Goal: Task Accomplishment & Management: Complete application form

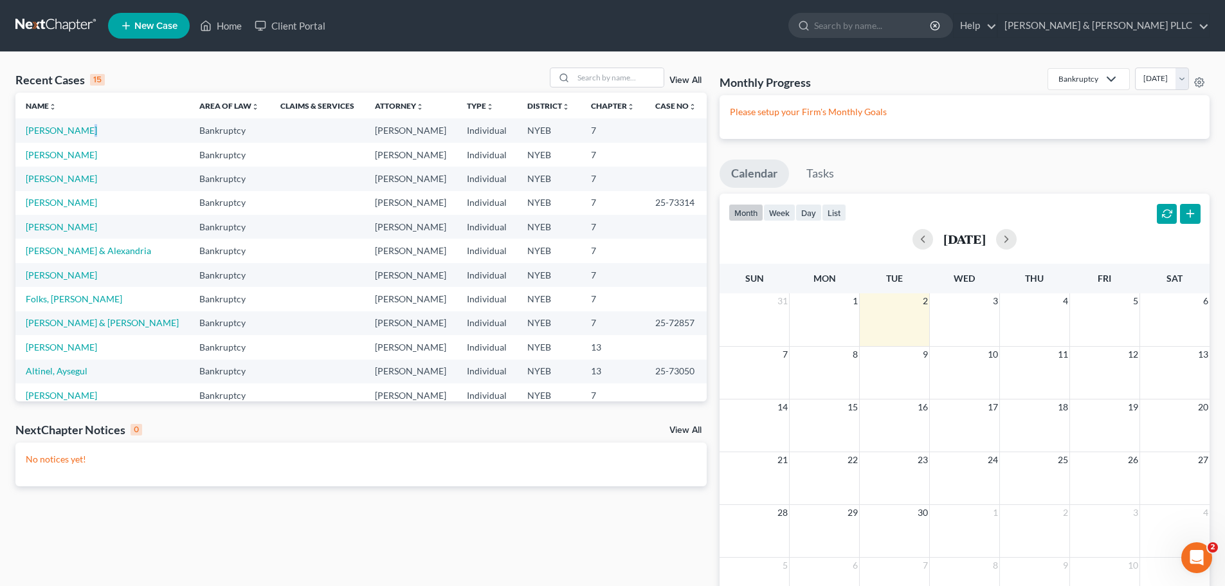
click at [86, 136] on td "[PERSON_NAME]" at bounding box center [102, 130] width 174 height 24
click at [86, 135] on link "[PERSON_NAME]" at bounding box center [61, 130] width 71 height 11
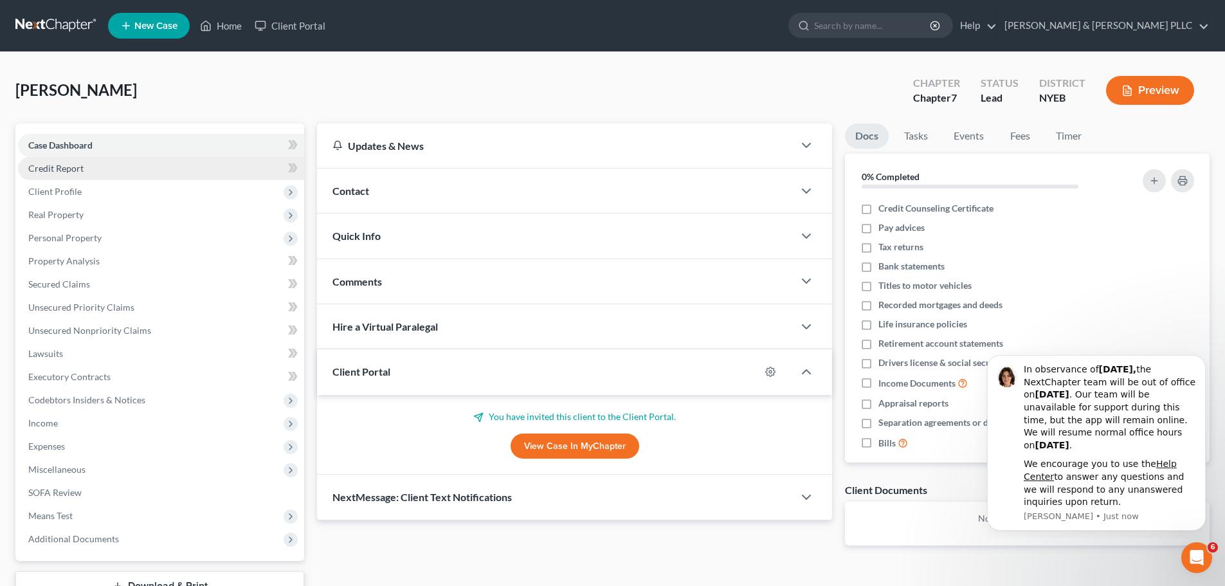
click at [170, 168] on link "Credit Report" at bounding box center [161, 168] width 286 height 23
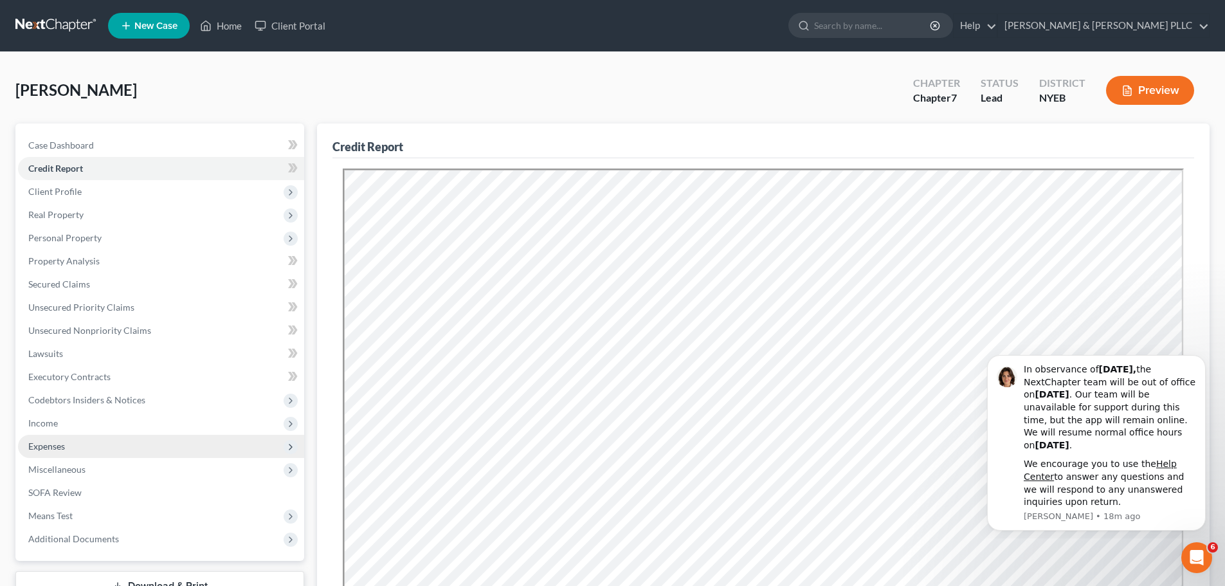
click at [100, 444] on span "Expenses" at bounding box center [161, 446] width 286 height 23
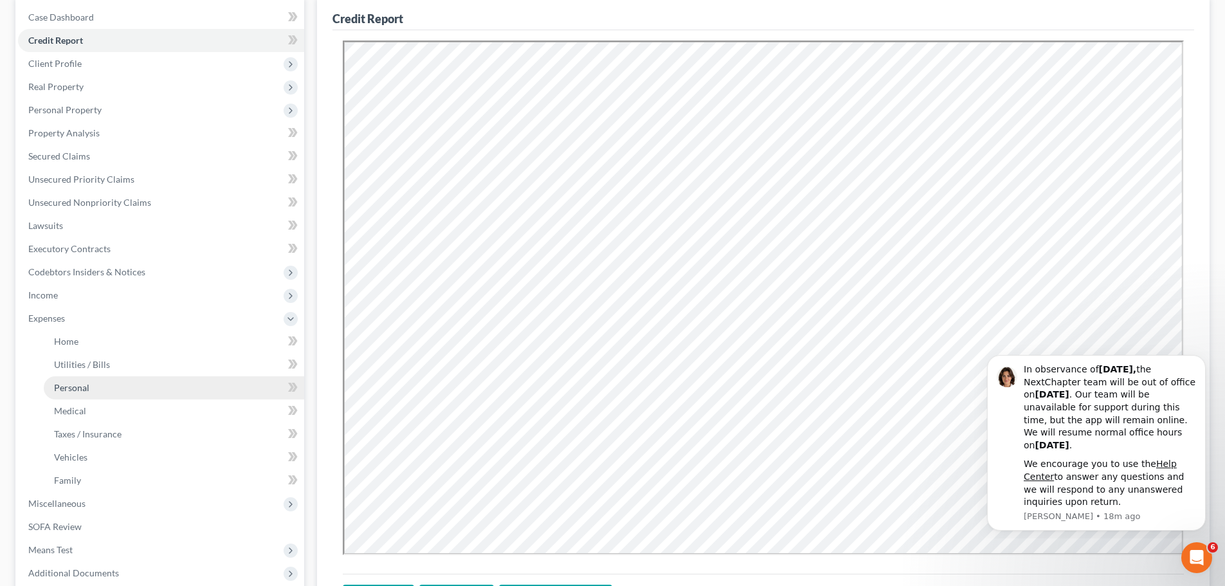
scroll to position [129, 0]
click at [166, 407] on link "Medical" at bounding box center [174, 410] width 260 height 23
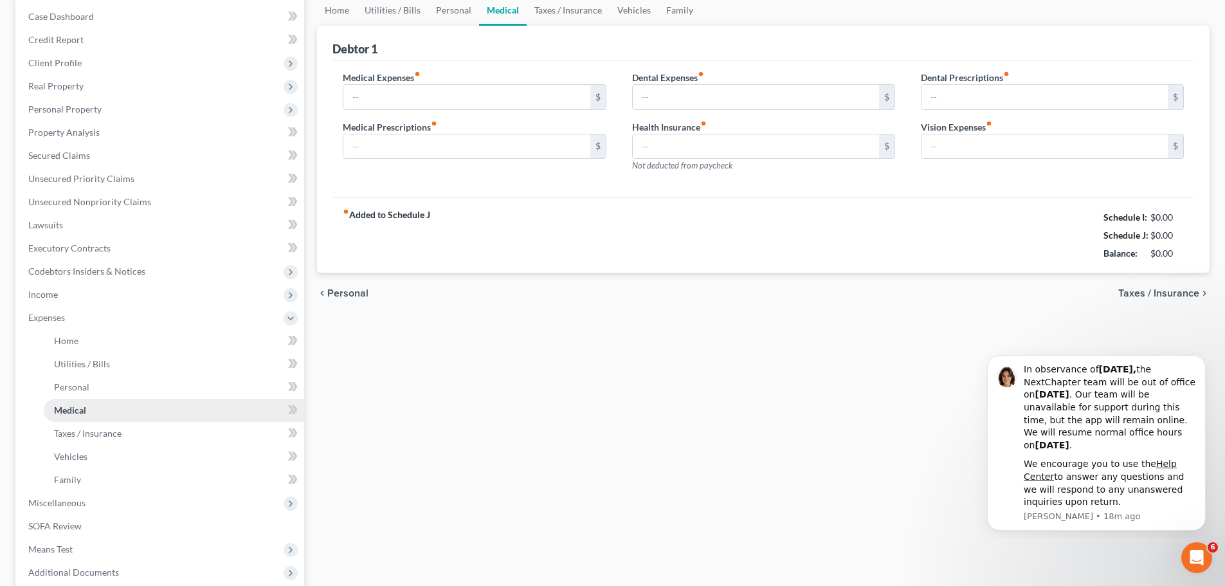
type input "0.00"
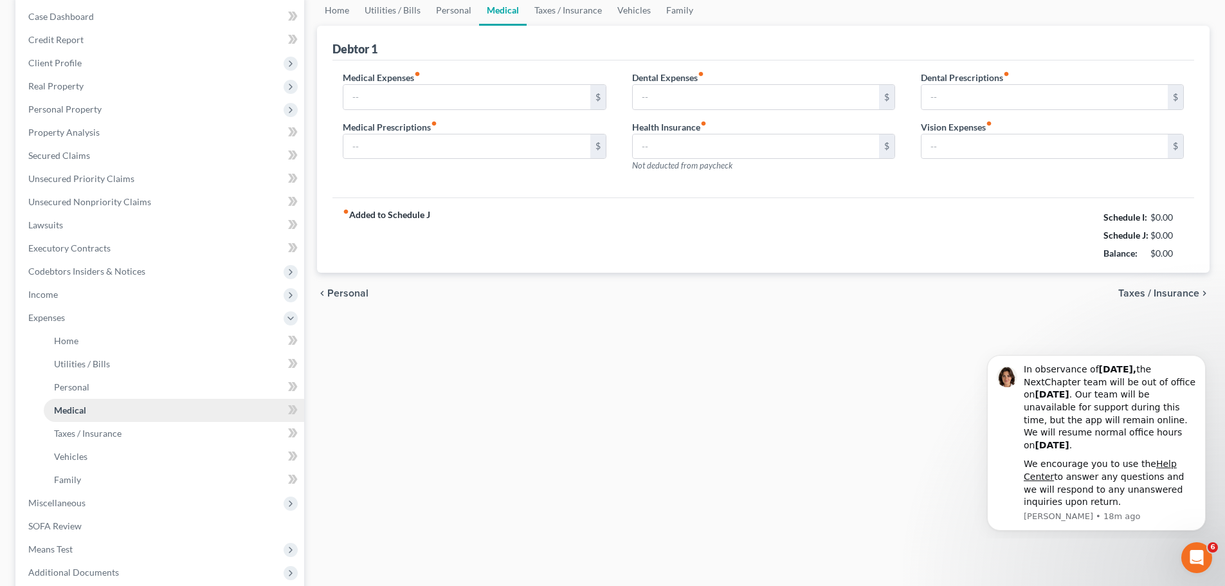
type input "0.00"
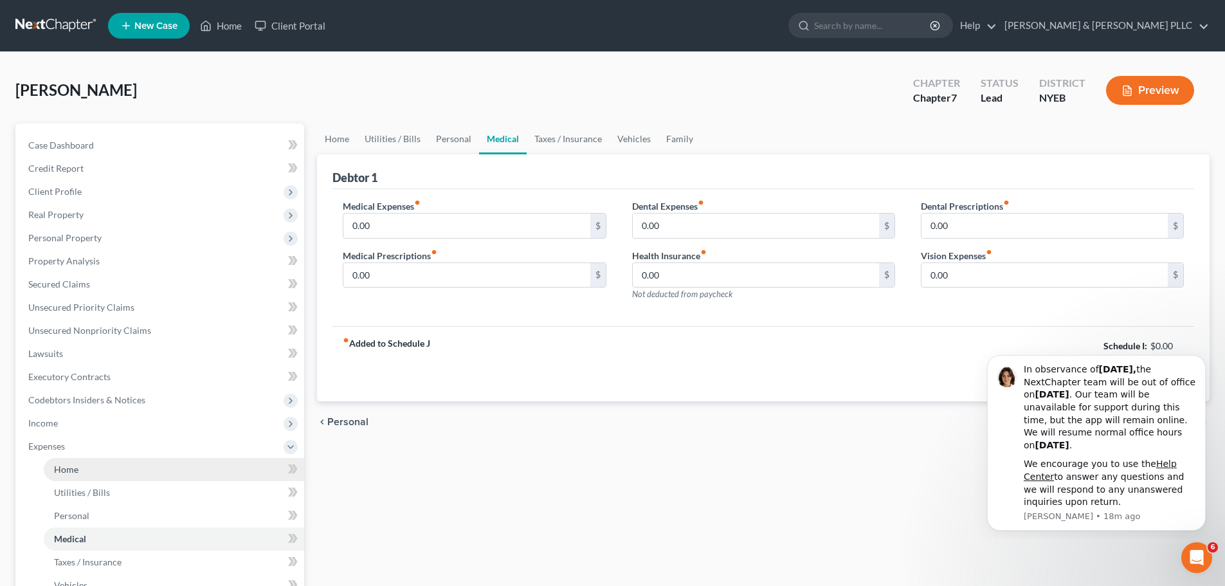
click at [111, 466] on link "Home" at bounding box center [174, 469] width 260 height 23
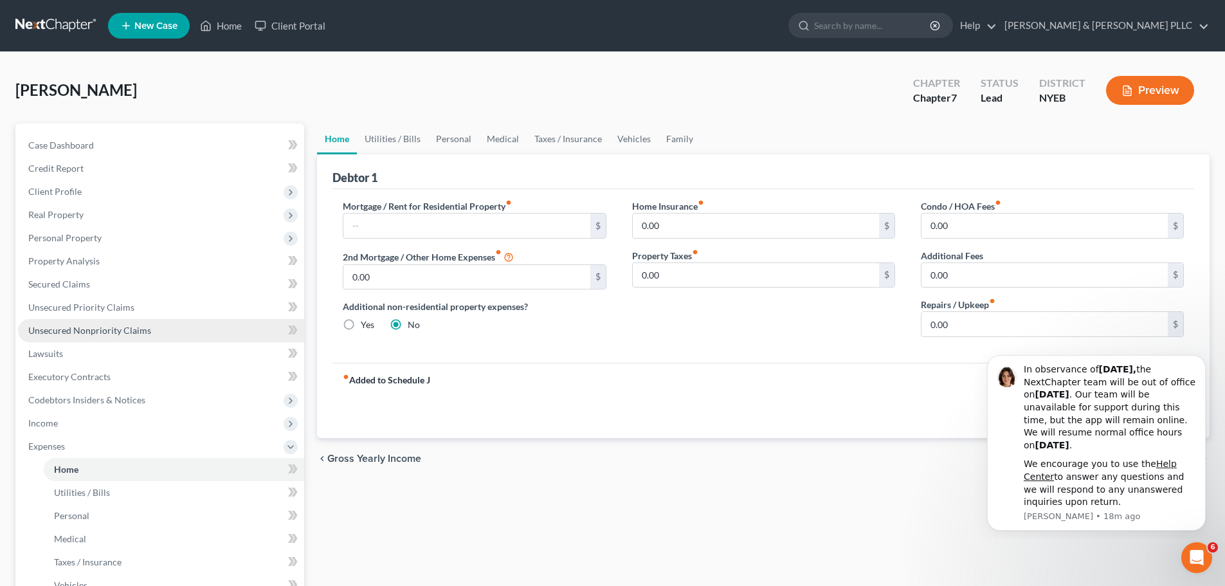
click at [143, 329] on span "Unsecured Nonpriority Claims" at bounding box center [89, 330] width 123 height 11
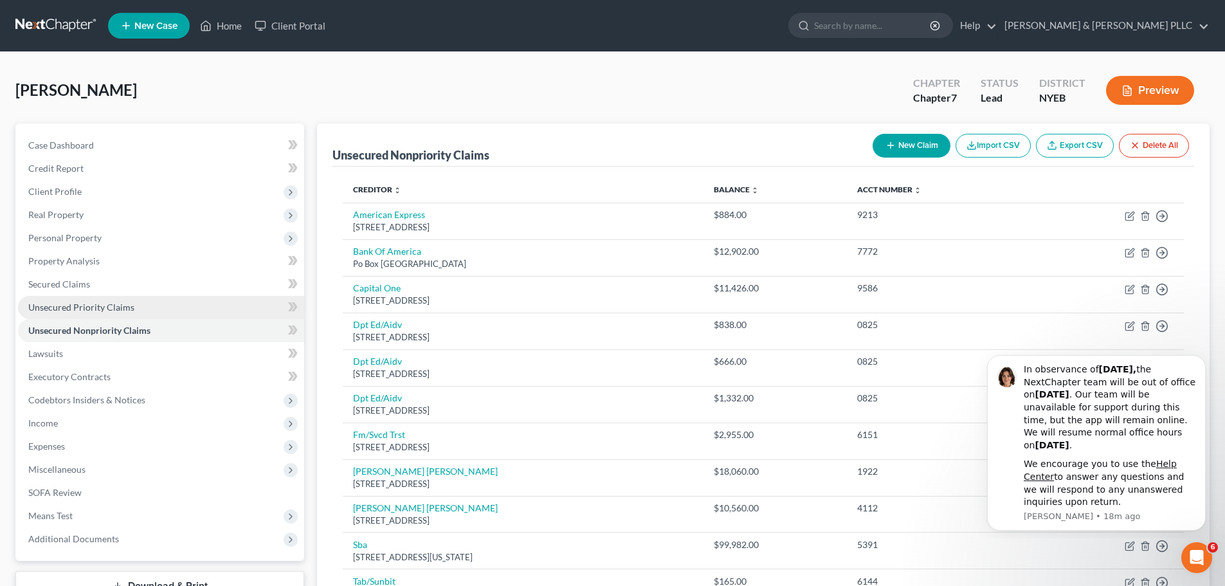
click at [149, 318] on link "Unsecured Priority Claims" at bounding box center [161, 307] width 286 height 23
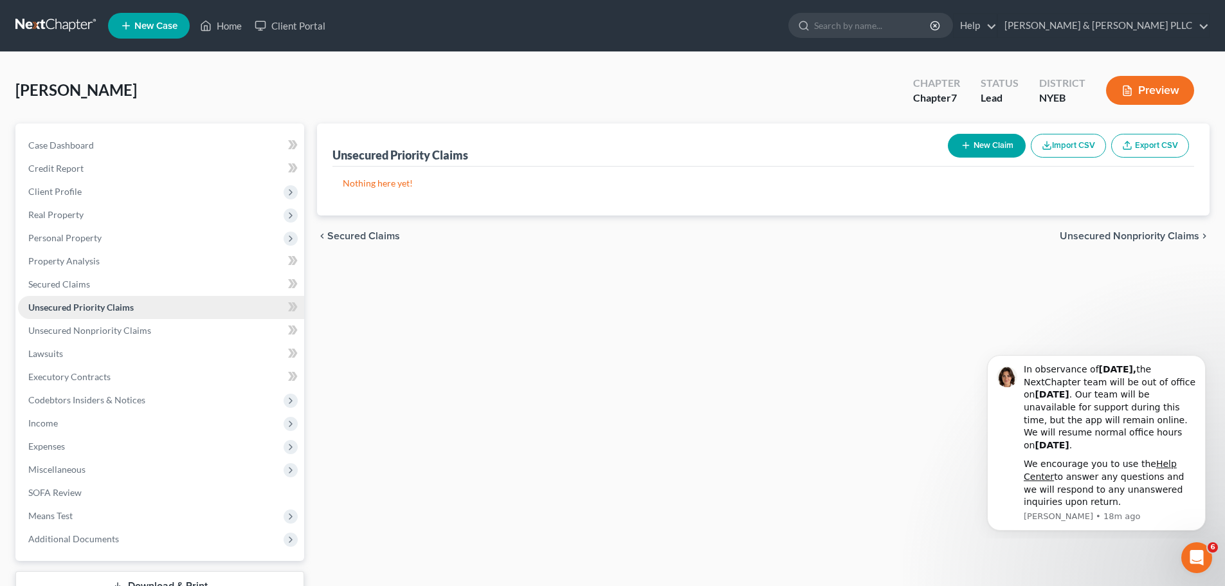
click at [161, 297] on link "Unsecured Priority Claims" at bounding box center [161, 307] width 286 height 23
click at [168, 284] on link "Secured Claims" at bounding box center [161, 284] width 286 height 23
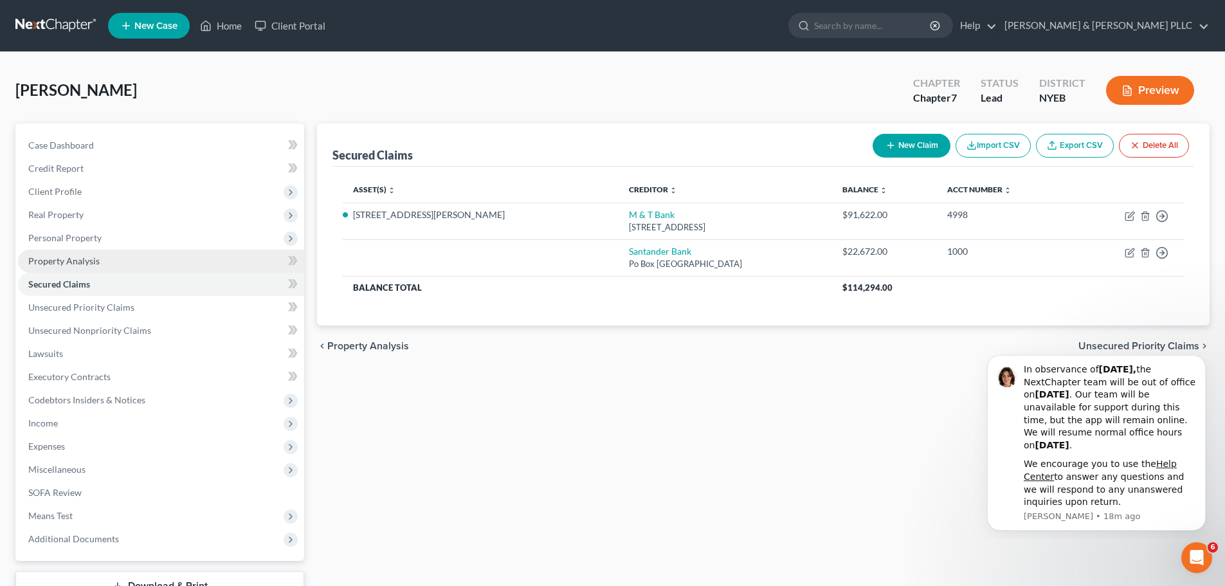
click at [158, 270] on link "Property Analysis" at bounding box center [161, 260] width 286 height 23
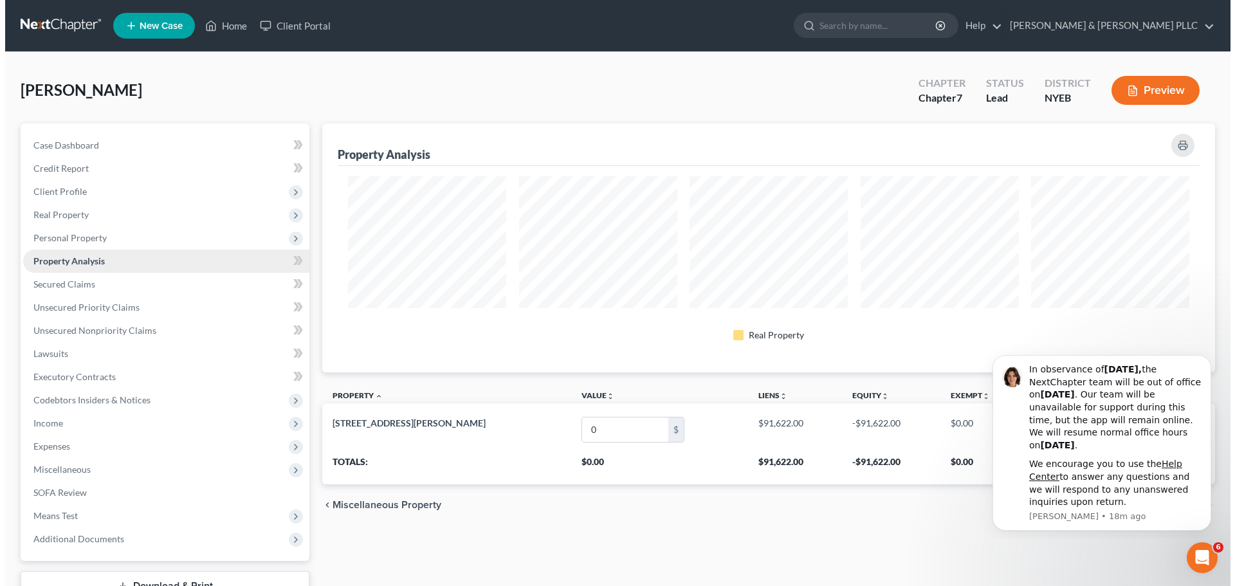
scroll to position [249, 893]
click at [161, 249] on link "Property Analysis" at bounding box center [161, 260] width 286 height 23
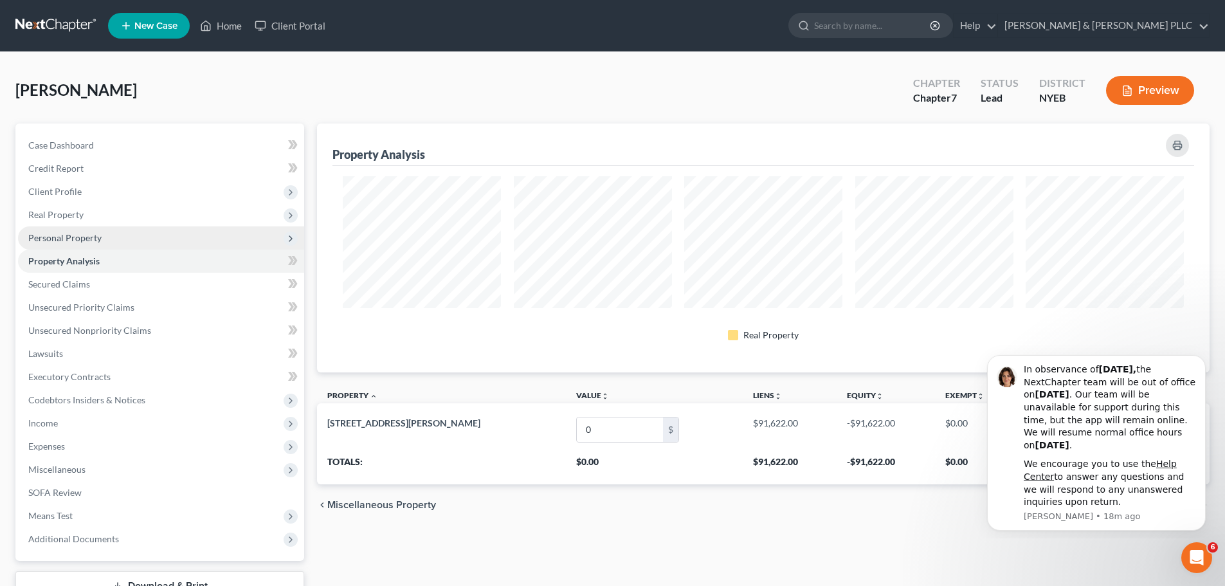
click at [78, 232] on span "Personal Property" at bounding box center [64, 237] width 73 height 11
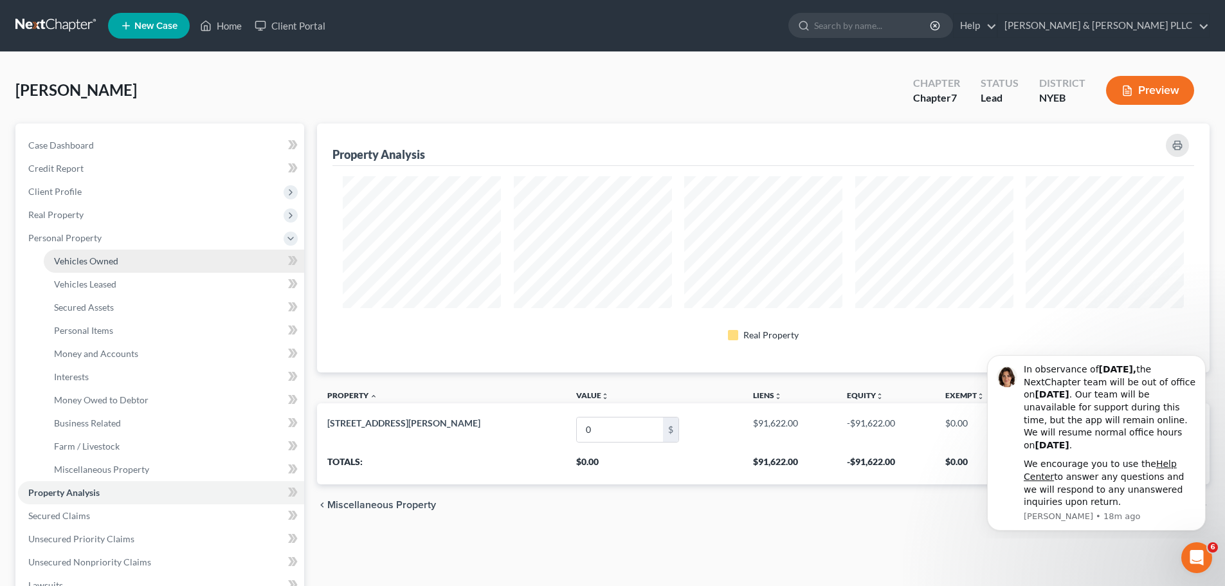
click at [74, 266] on link "Vehicles Owned" at bounding box center [174, 260] width 260 height 23
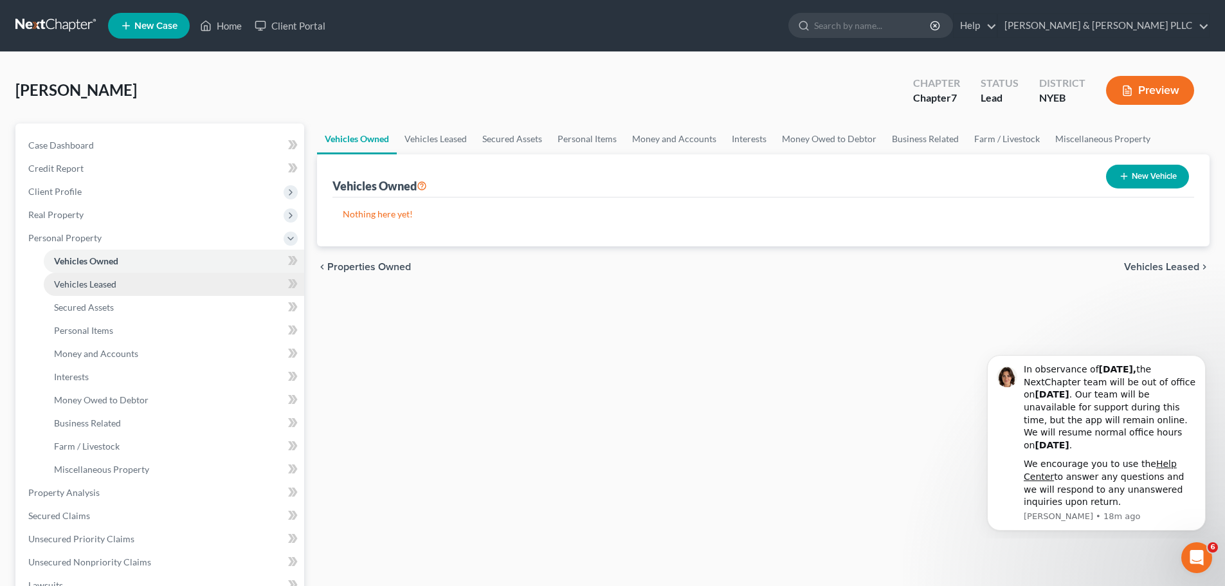
click at [109, 292] on link "Vehicles Leased" at bounding box center [174, 284] width 260 height 23
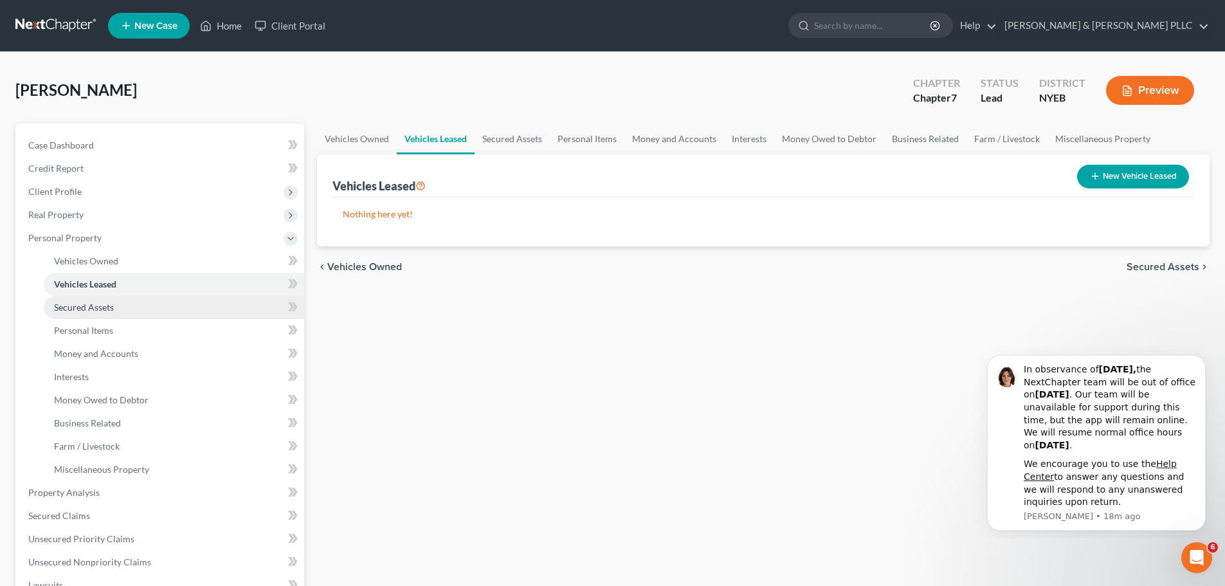
click at [131, 310] on link "Secured Assets" at bounding box center [174, 307] width 260 height 23
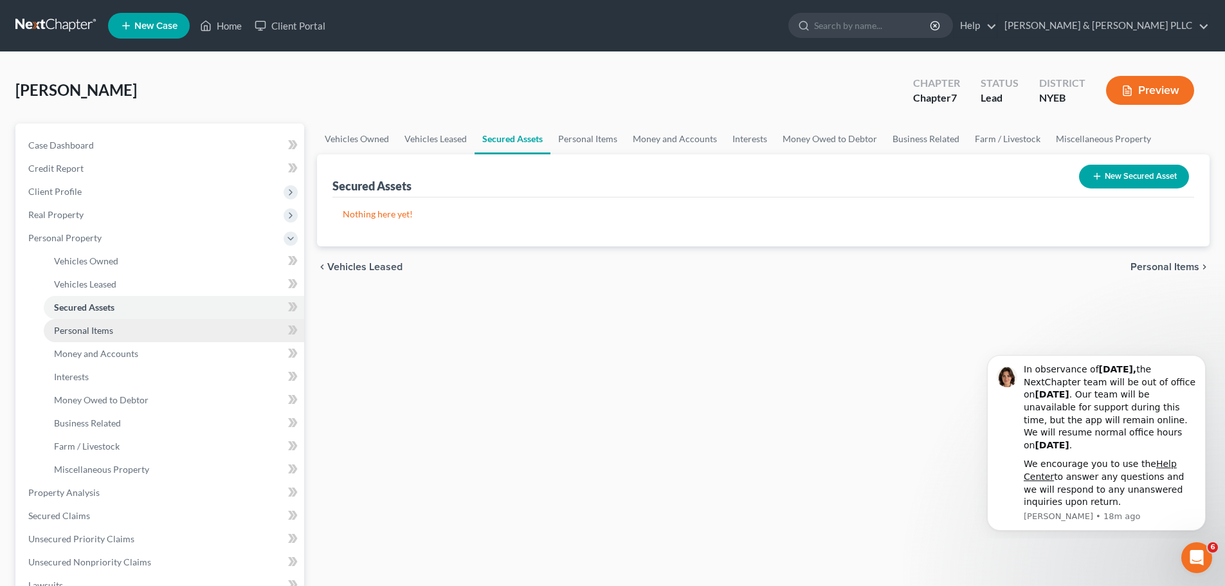
click at [141, 325] on link "Personal Items" at bounding box center [174, 330] width 260 height 23
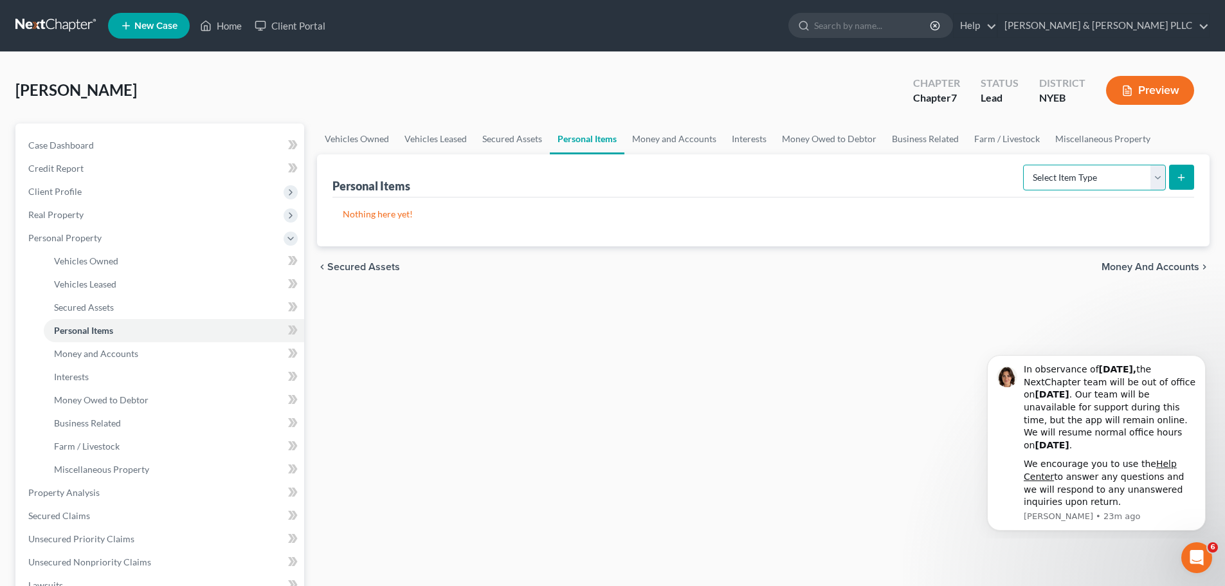
drag, startPoint x: 1034, startPoint y: 170, endPoint x: 1040, endPoint y: 190, distance: 20.9
click at [1035, 170] on select "Select Item Type Clothing Collectibles Of Value Electronics Firearms Household …" at bounding box center [1094, 178] width 143 height 26
select select "clothing"
click at [1024, 165] on select "Select Item Type Clothing Collectibles Of Value Electronics Firearms Household …" at bounding box center [1094, 178] width 143 height 26
click at [1172, 176] on button "submit" at bounding box center [1181, 177] width 25 height 25
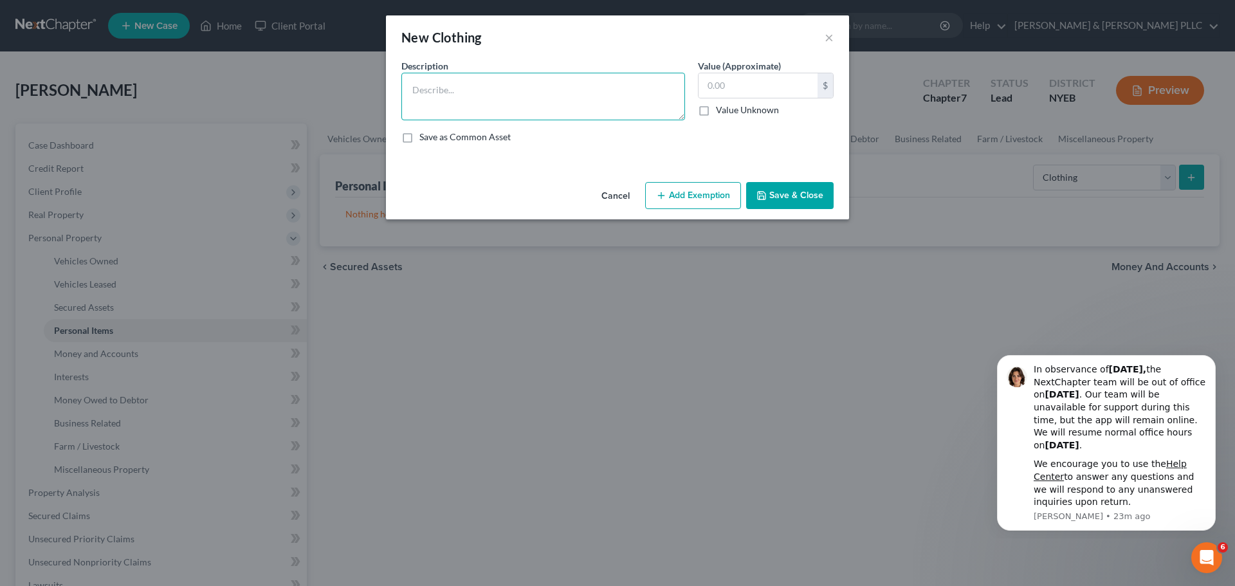
paste textarea "Clothing"
type textarea "Clothing"
click at [744, 89] on input "text" at bounding box center [757, 85] width 119 height 24
type input "300"
drag, startPoint x: 685, startPoint y: 194, endPoint x: 610, endPoint y: 230, distance: 84.3
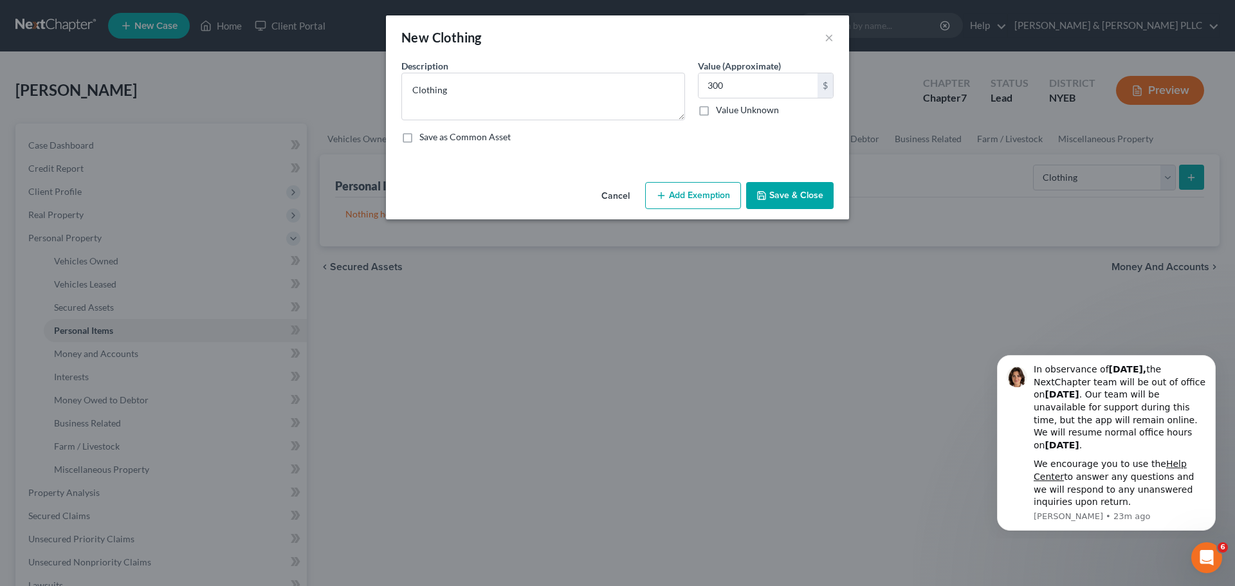
click at [685, 194] on button "Add Exemption" at bounding box center [693, 195] width 96 height 27
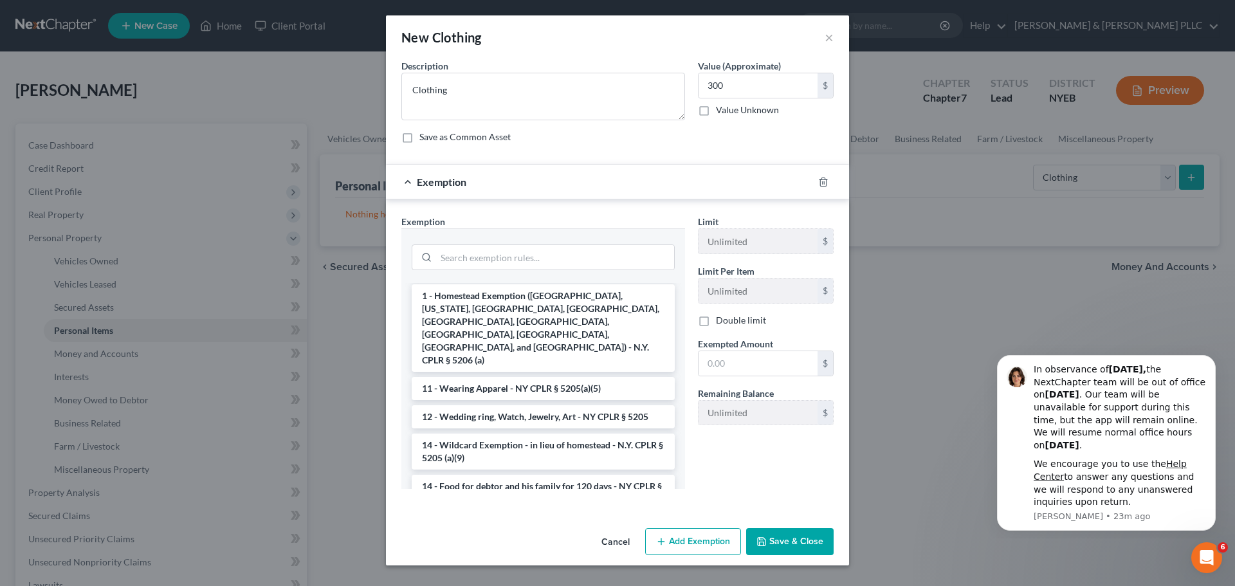
scroll to position [322, 0]
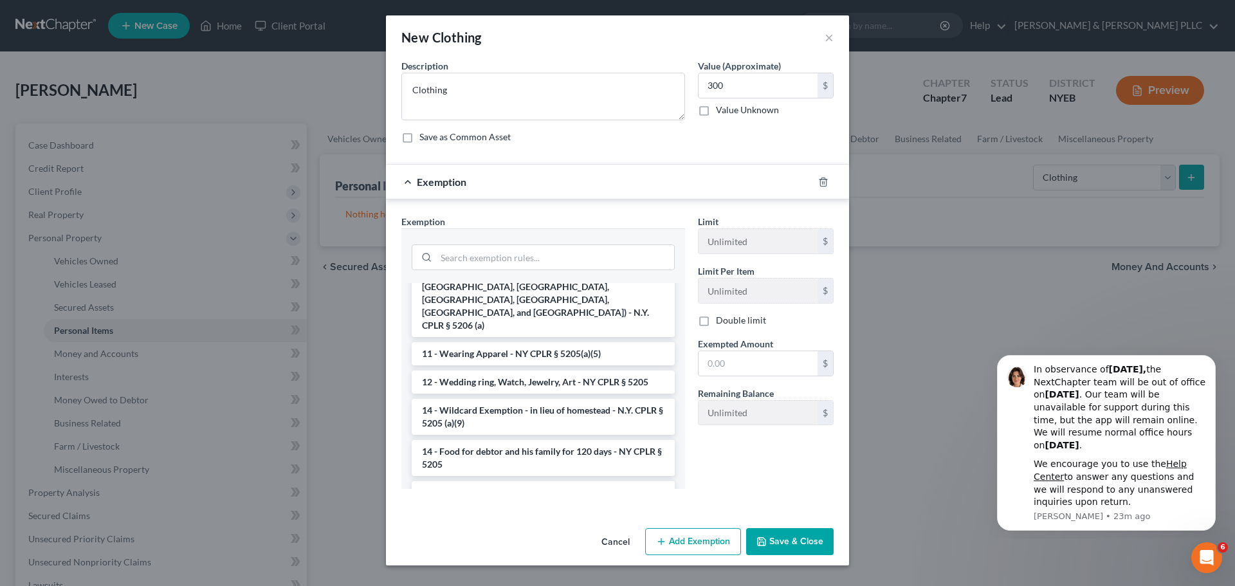
click at [795, 534] on button "Save & Close" at bounding box center [789, 541] width 87 height 27
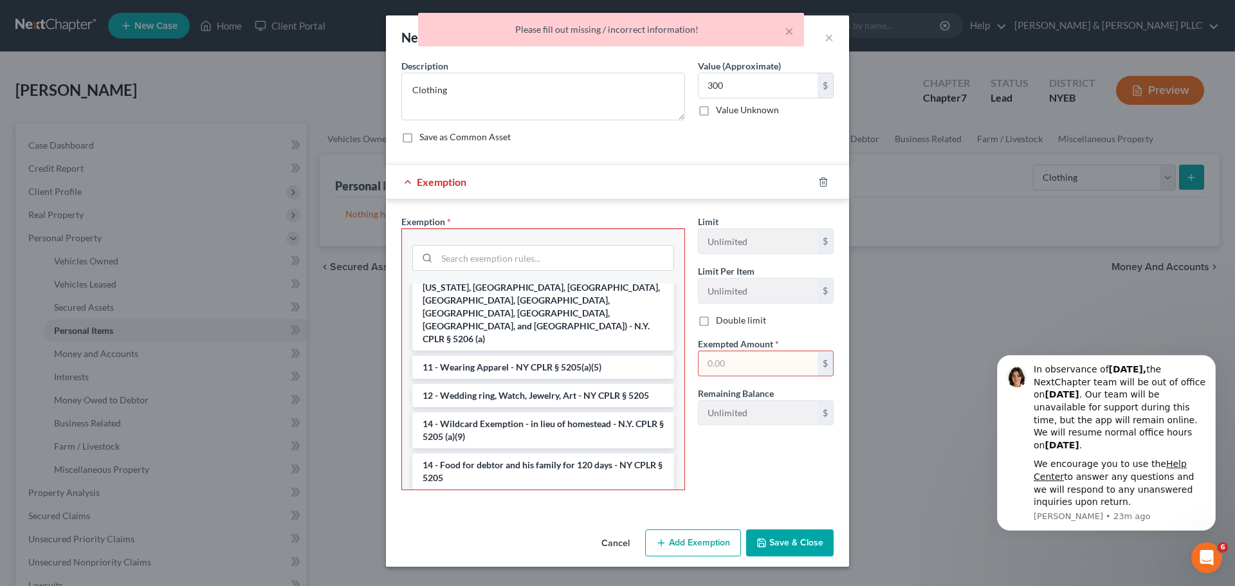
click at [763, 98] on div "300 $ Value Unknown" at bounding box center [766, 95] width 136 height 44
click at [828, 183] on div at bounding box center [831, 182] width 36 height 21
click at [824, 183] on line "button" at bounding box center [824, 182] width 0 height 3
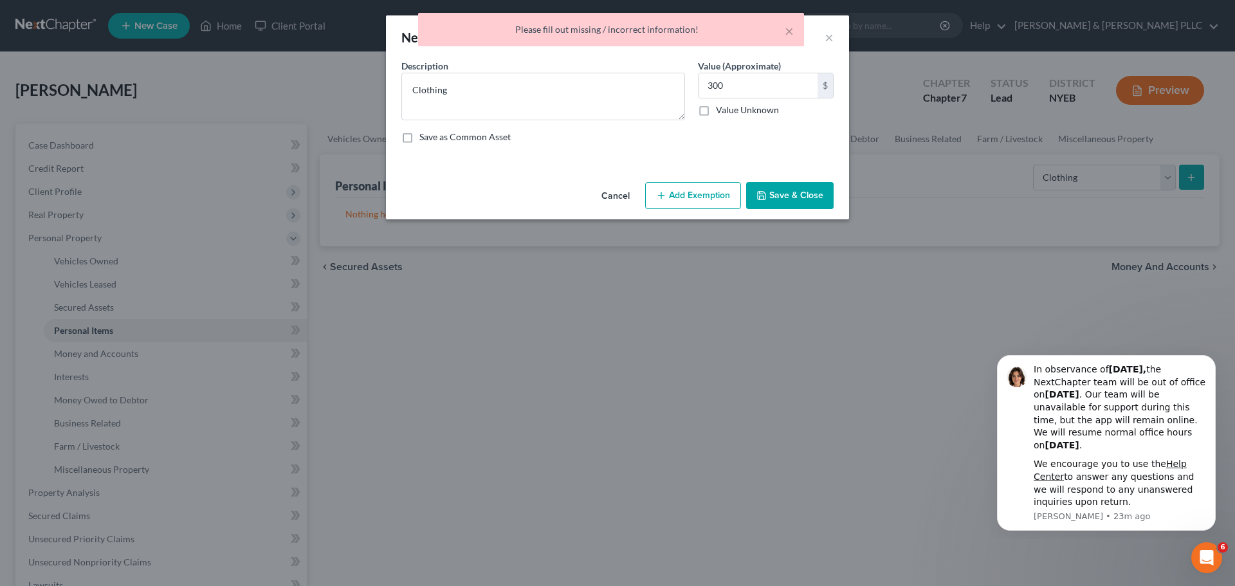
click at [799, 210] on div "Cancel Add Exemption Save & Close" at bounding box center [617, 198] width 463 height 42
click at [799, 202] on button "Save & Close" at bounding box center [789, 195] width 87 height 27
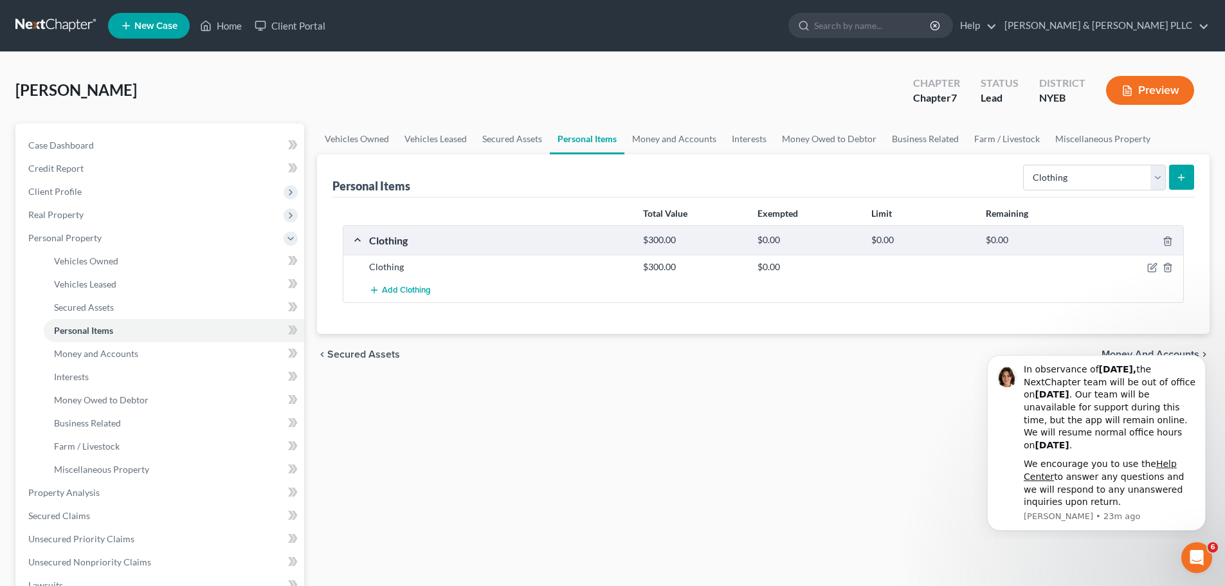
click at [400, 267] on div "Clothing" at bounding box center [500, 266] width 274 height 13
click at [1148, 265] on icon "button" at bounding box center [1152, 268] width 8 height 8
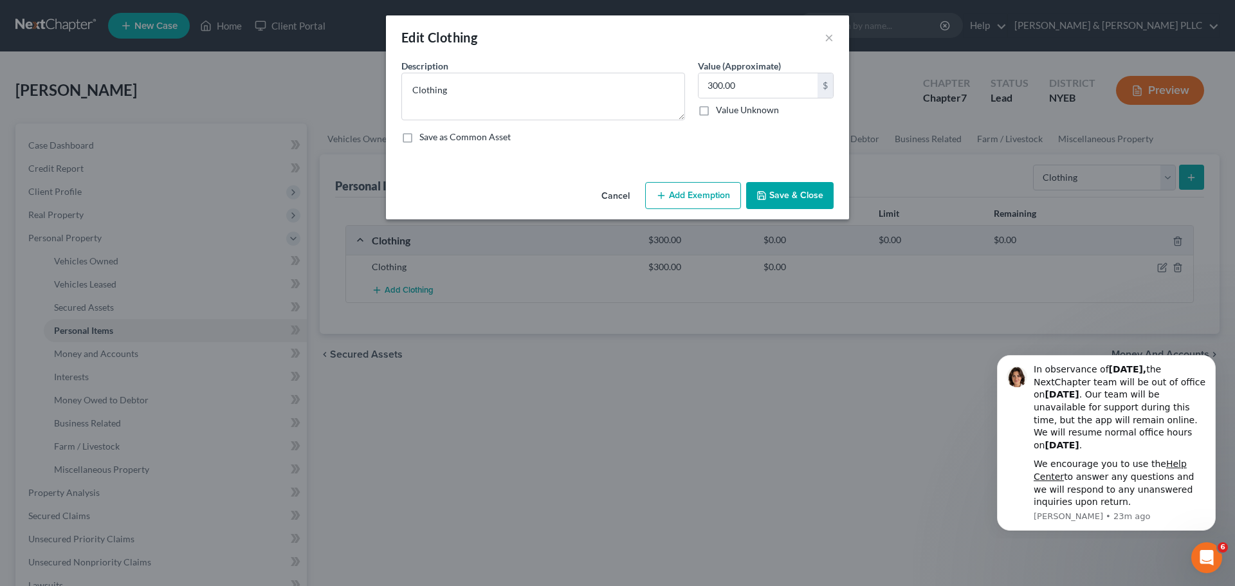
click at [705, 188] on button "Add Exemption" at bounding box center [693, 195] width 96 height 27
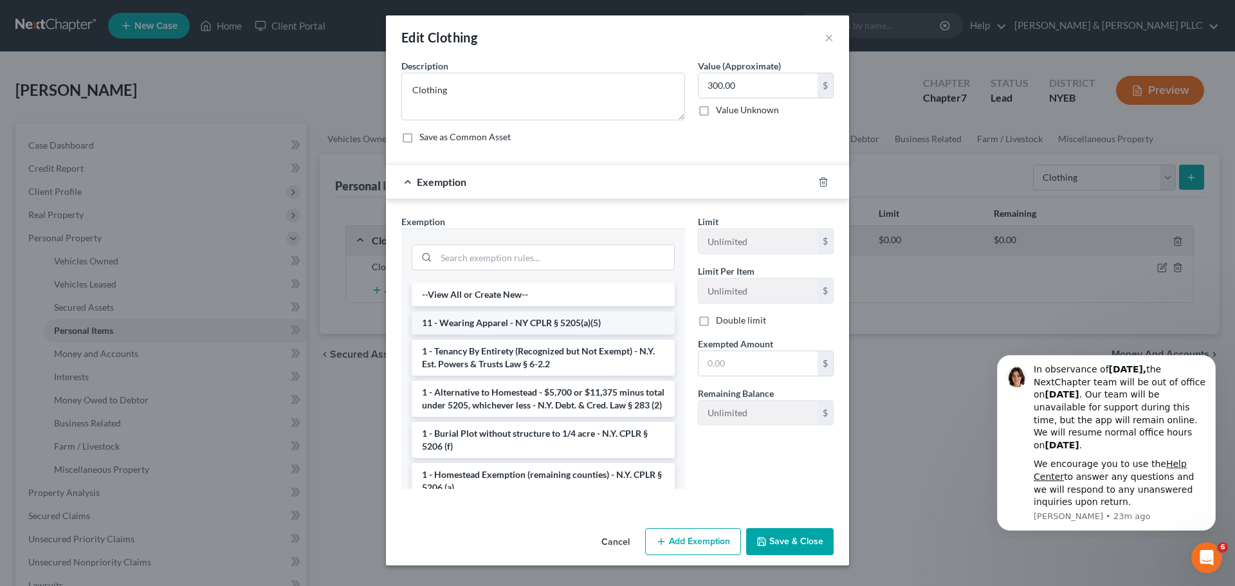
click at [572, 323] on li "11 - Wearing Apparel - NY CPLR § 5205(a)(5)" at bounding box center [543, 322] width 263 height 23
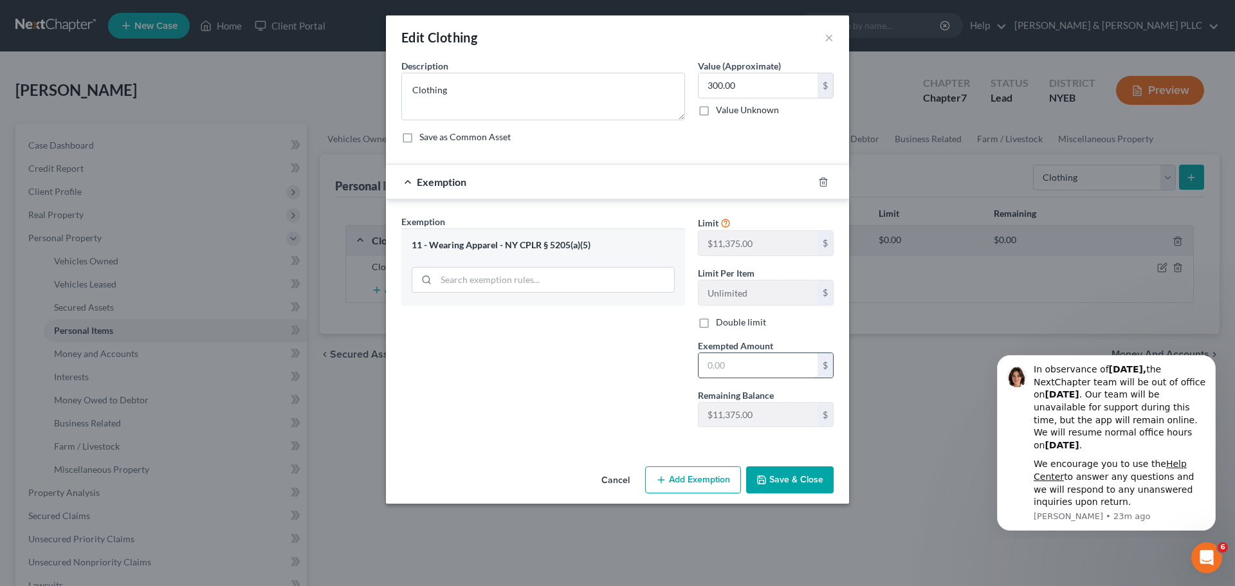
click at [746, 355] on input "text" at bounding box center [757, 365] width 119 height 24
type input "300"
click at [776, 491] on button "Save & Close" at bounding box center [789, 479] width 87 height 27
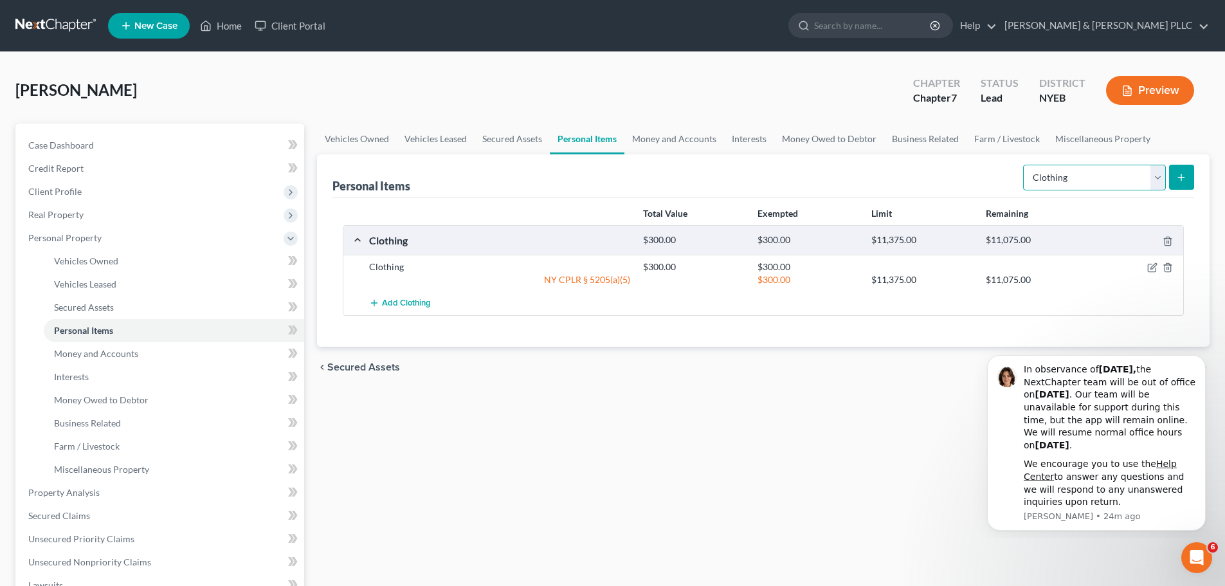
click at [1137, 170] on select "Select Item Type Clothing Collectibles Of Value Electronics Firearms Household …" at bounding box center [1094, 178] width 143 height 26
select select "electronics"
click at [1024, 165] on select "Select Item Type Clothing Collectibles Of Value Electronics Firearms Household …" at bounding box center [1094, 178] width 143 height 26
click at [1184, 186] on button "submit" at bounding box center [1181, 177] width 25 height 25
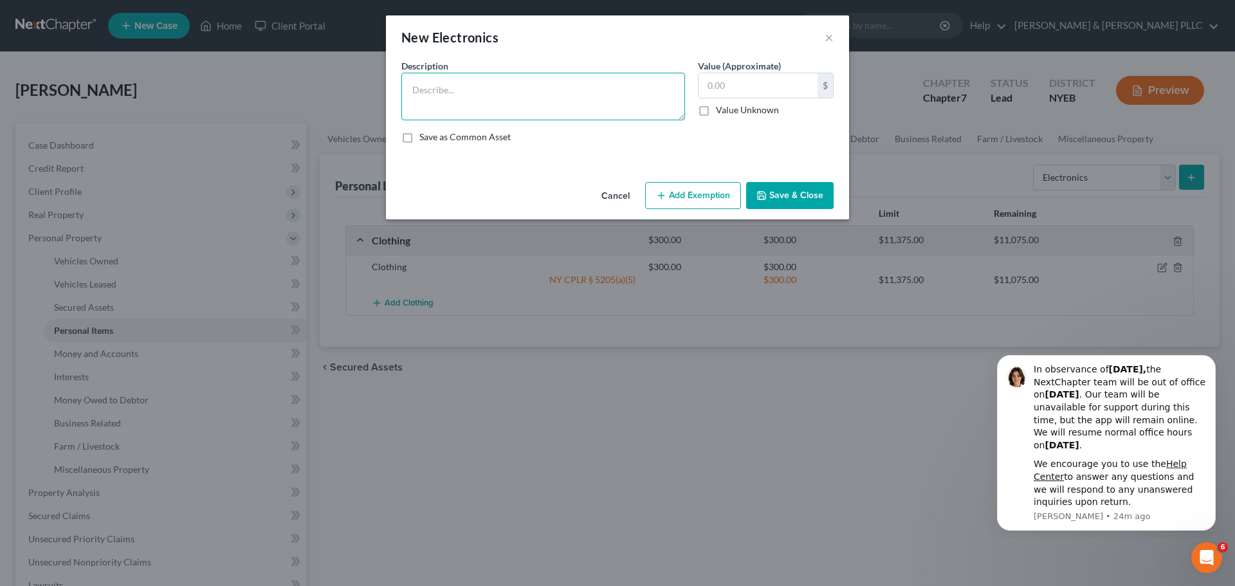
click at [455, 87] on textarea at bounding box center [543, 97] width 284 height 48
paste textarea "TC, Laptop and Cell Phone"
click at [424, 91] on textarea "TC, Laptop and Cell Phone" at bounding box center [543, 97] width 284 height 48
type textarea "TV, Laptop and Cell Phone"
click at [751, 77] on input "text" at bounding box center [757, 85] width 119 height 24
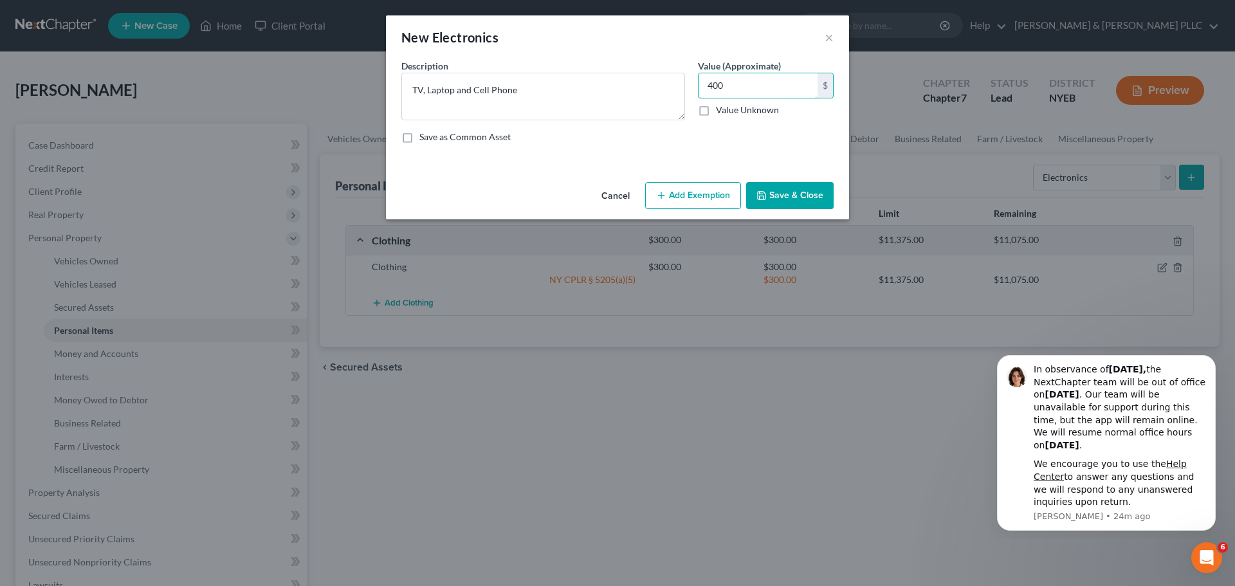
type input "400"
click at [723, 191] on button "Add Exemption" at bounding box center [693, 195] width 96 height 27
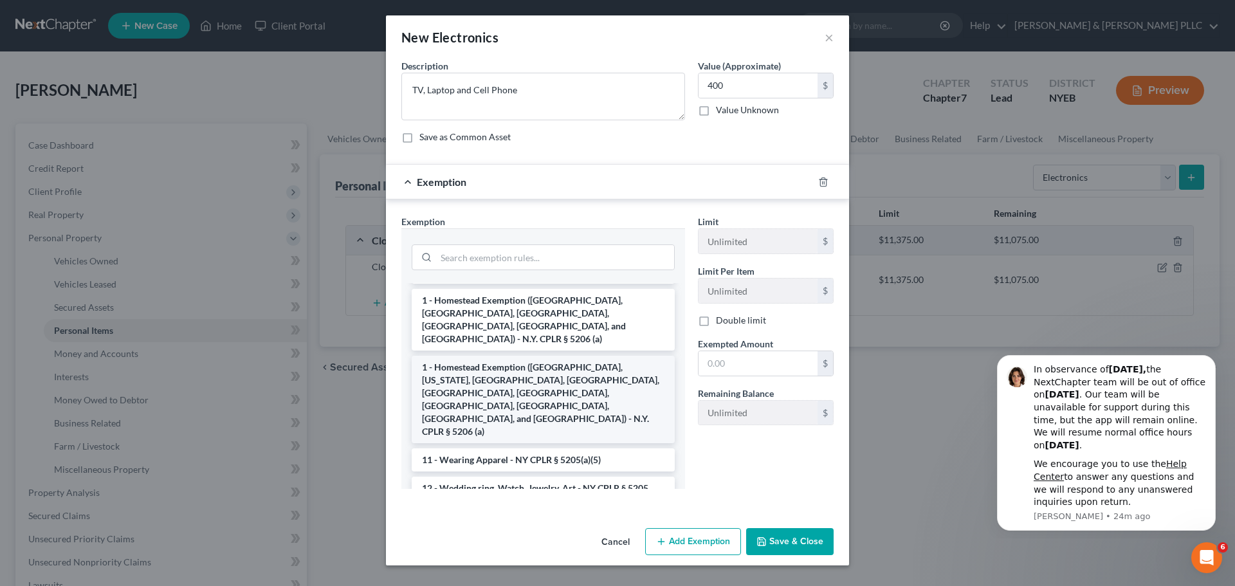
scroll to position [257, 0]
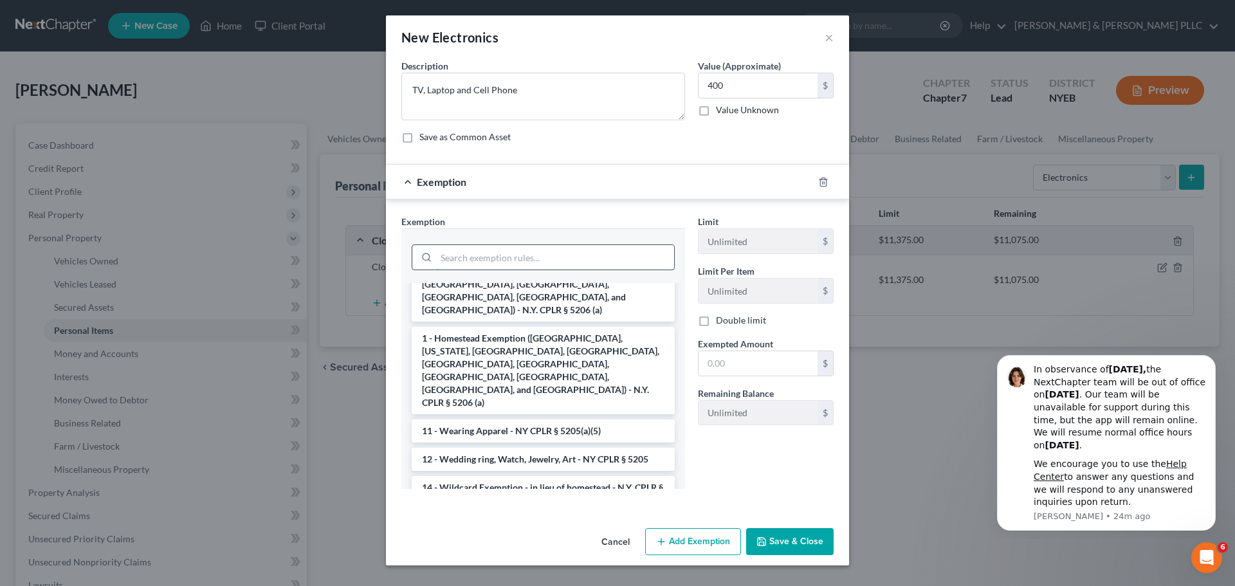
click at [481, 254] on input "search" at bounding box center [555, 257] width 238 height 24
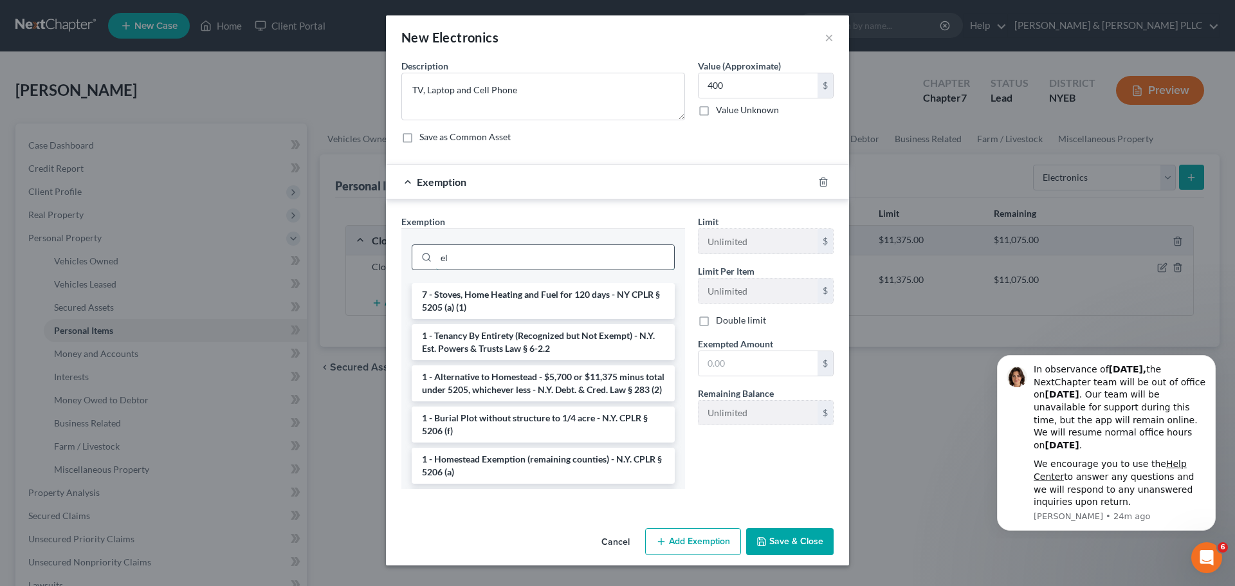
type input "e"
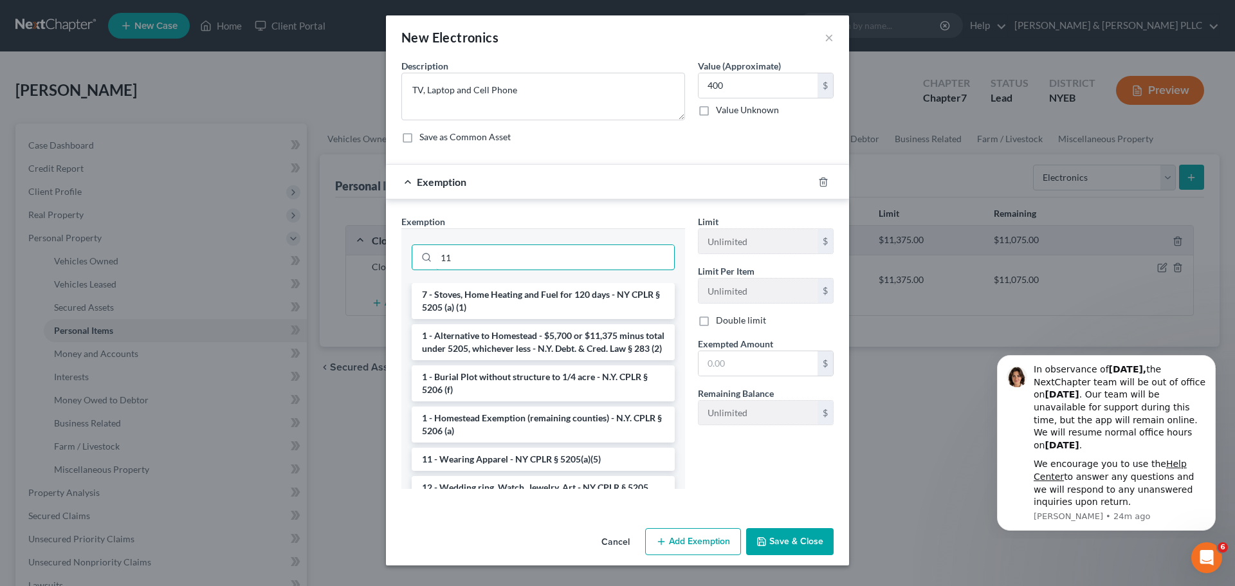
type input "1"
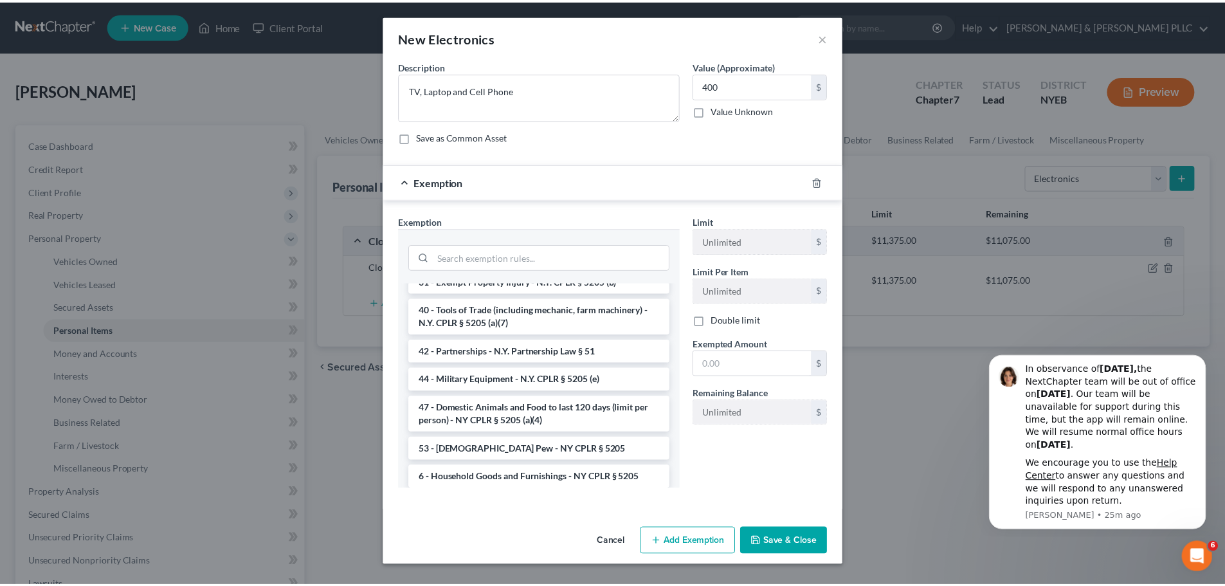
scroll to position [1993, 0]
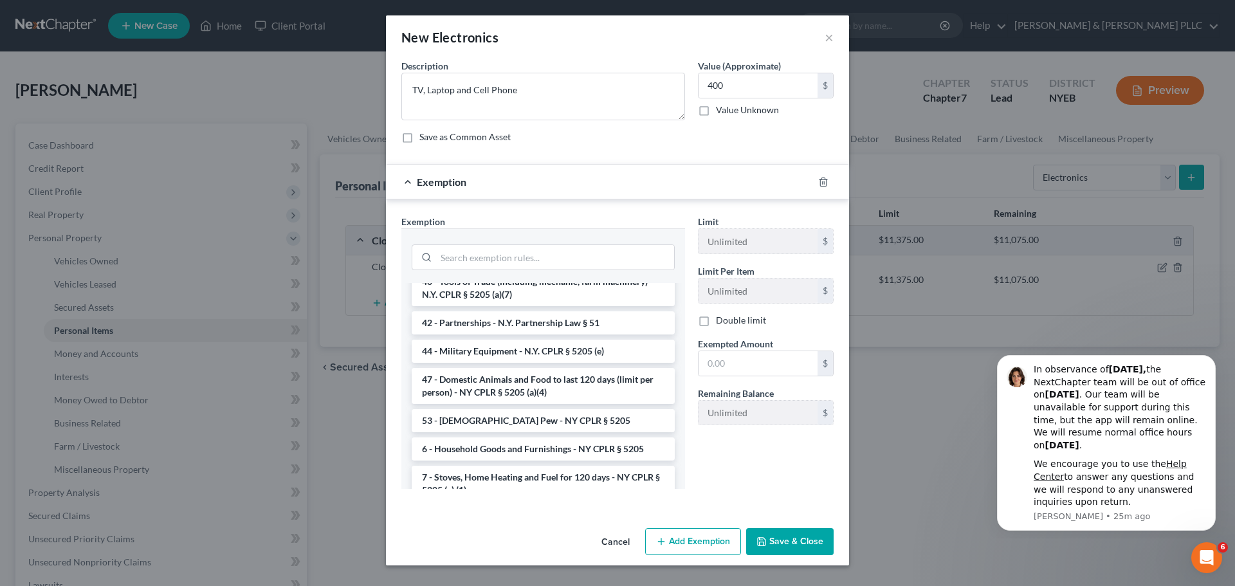
click at [569, 437] on li "6 - Household Goods and Furnishings - NY CPLR § 5205" at bounding box center [543, 448] width 263 height 23
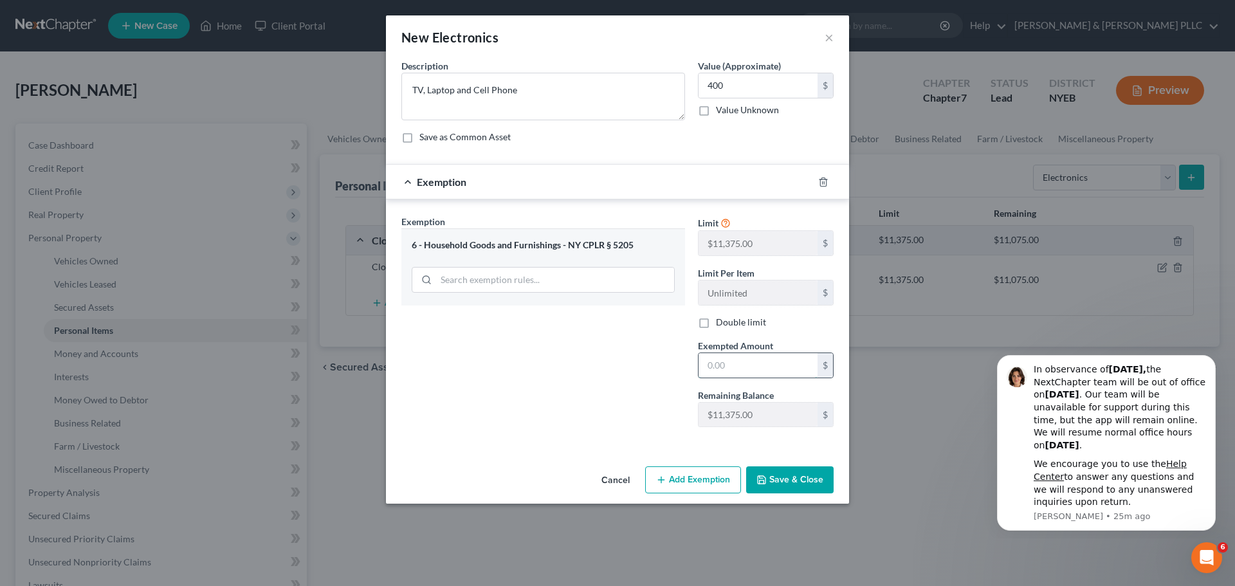
click at [749, 370] on input "text" at bounding box center [757, 365] width 119 height 24
type input "400"
click at [793, 480] on button "Save & Close" at bounding box center [789, 479] width 87 height 27
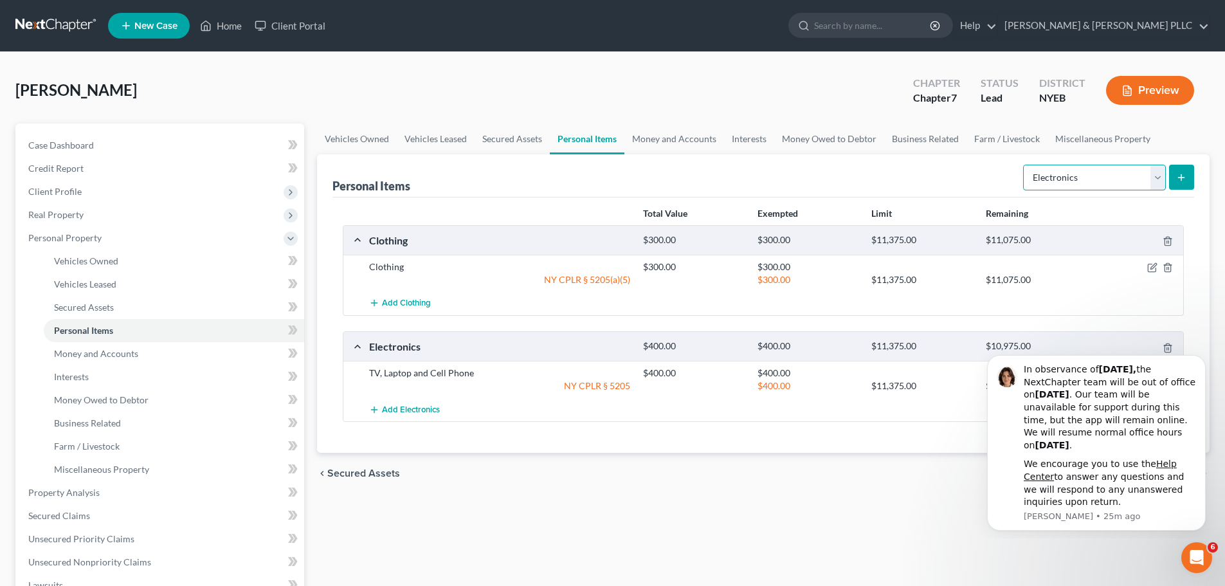
click at [1104, 177] on select "Select Item Type Clothing Collectibles Of Value Electronics Firearms Household …" at bounding box center [1094, 178] width 143 height 26
select select "household_goods"
click at [1024, 165] on select "Select Item Type Clothing Collectibles Of Value Electronics Firearms Household …" at bounding box center [1094, 178] width 143 height 26
click at [1167, 179] on form "Select Item Type Clothing Collectibles Of Value Electronics Firearms Household …" at bounding box center [1108, 178] width 171 height 26
click at [1175, 183] on button "submit" at bounding box center [1181, 177] width 25 height 25
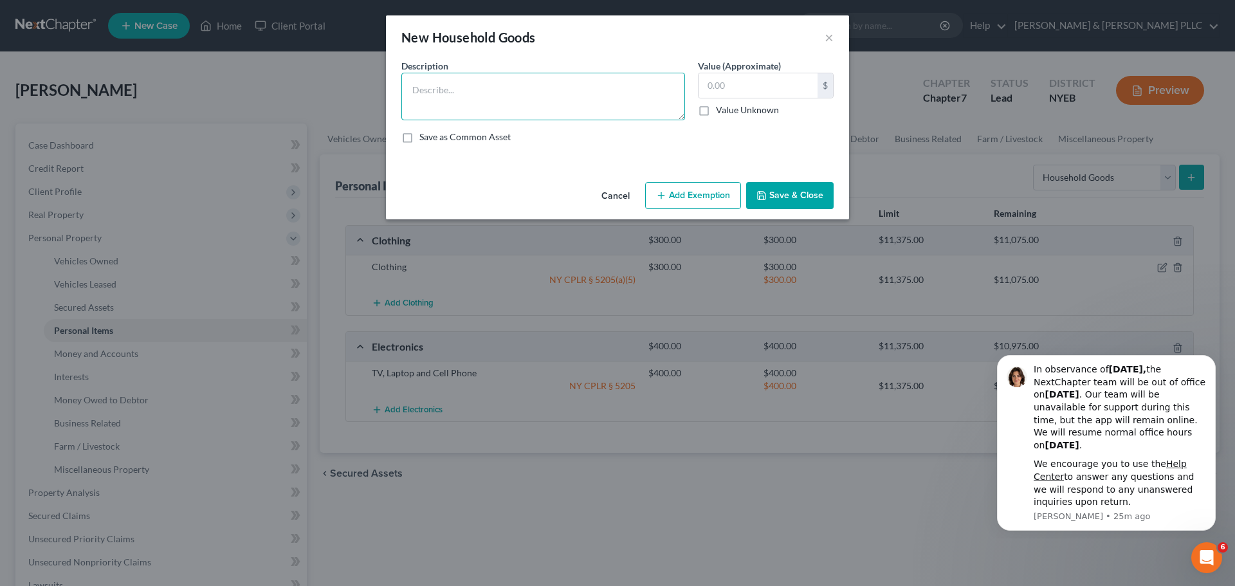
paste textarea "Household Furnishings"
type textarea "Household Furnishings"
click at [739, 84] on input "text" at bounding box center [757, 85] width 119 height 24
type input "2,000"
click at [680, 176] on div "An exemption set must first be selected from the Filing Information section. Co…" at bounding box center [617, 118] width 463 height 118
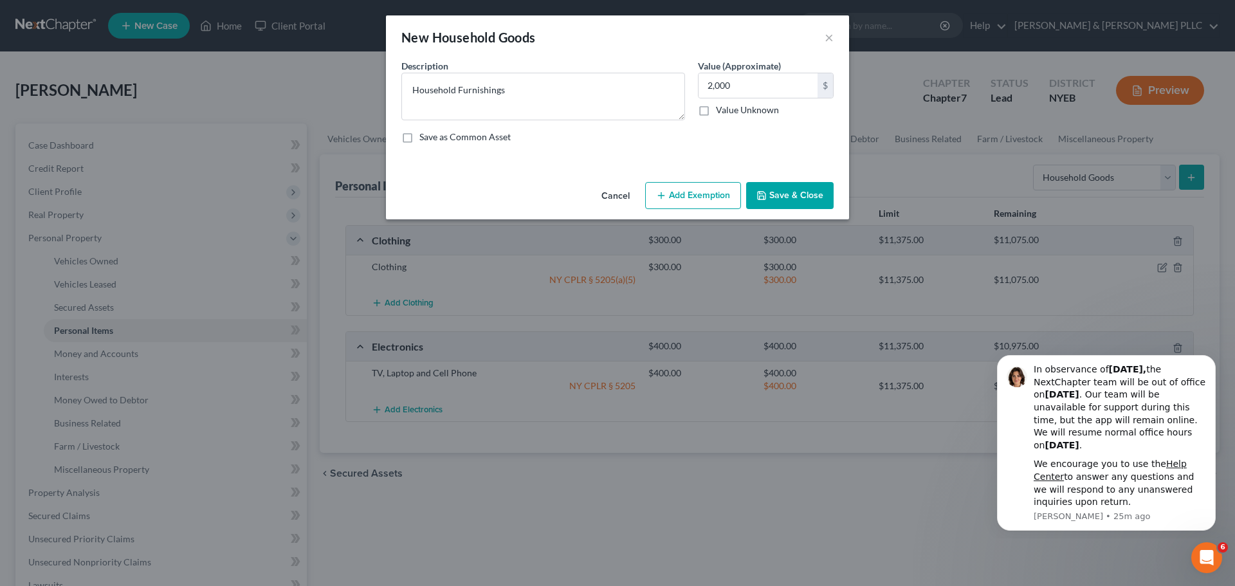
click at [680, 188] on button "Add Exemption" at bounding box center [693, 195] width 96 height 27
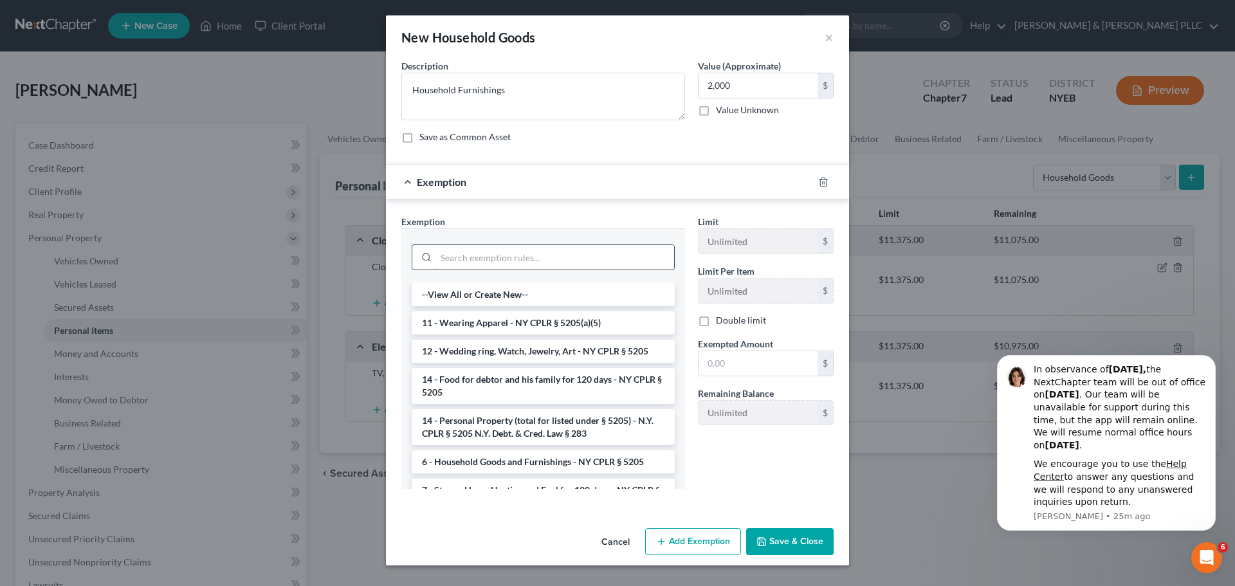
click at [552, 264] on input "search" at bounding box center [555, 257] width 238 height 24
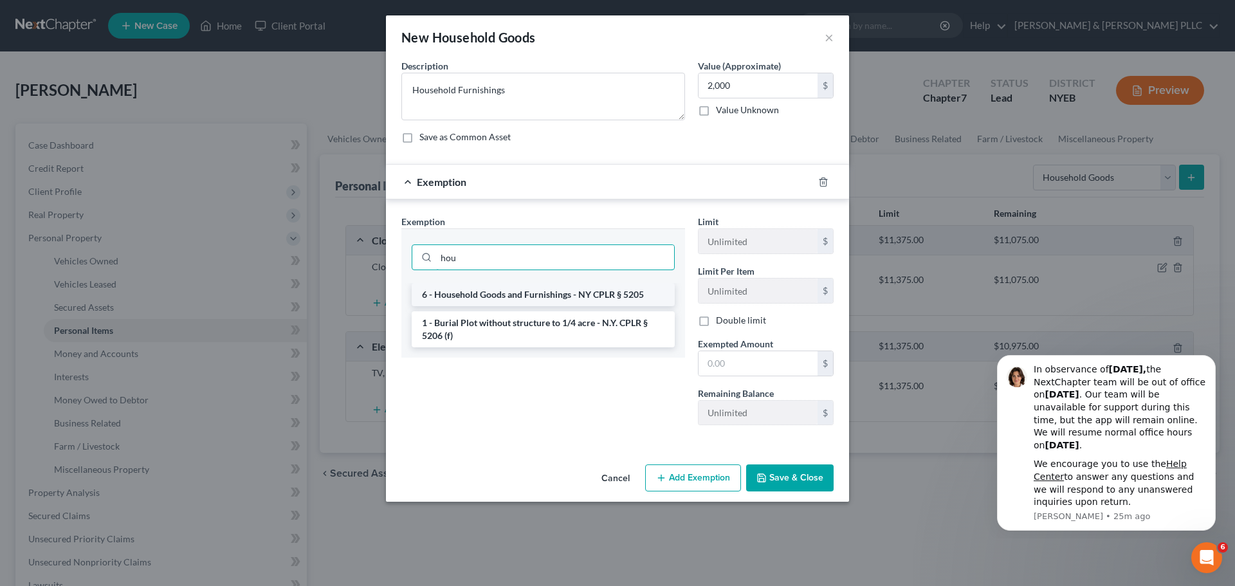
type input "hou"
click at [599, 295] on li "6 - Household Goods and Furnishings - NY CPLR § 5205" at bounding box center [543, 294] width 263 height 23
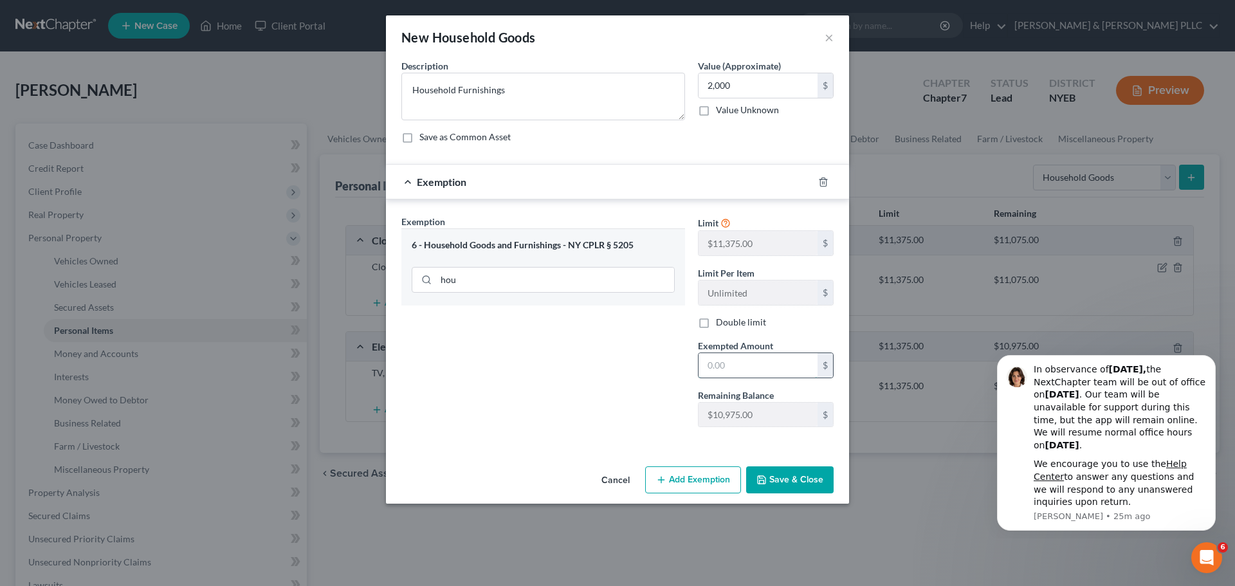
click at [780, 358] on input "text" at bounding box center [757, 365] width 119 height 24
type input "2,000"
click at [781, 492] on button "Save & Close" at bounding box center [789, 479] width 87 height 27
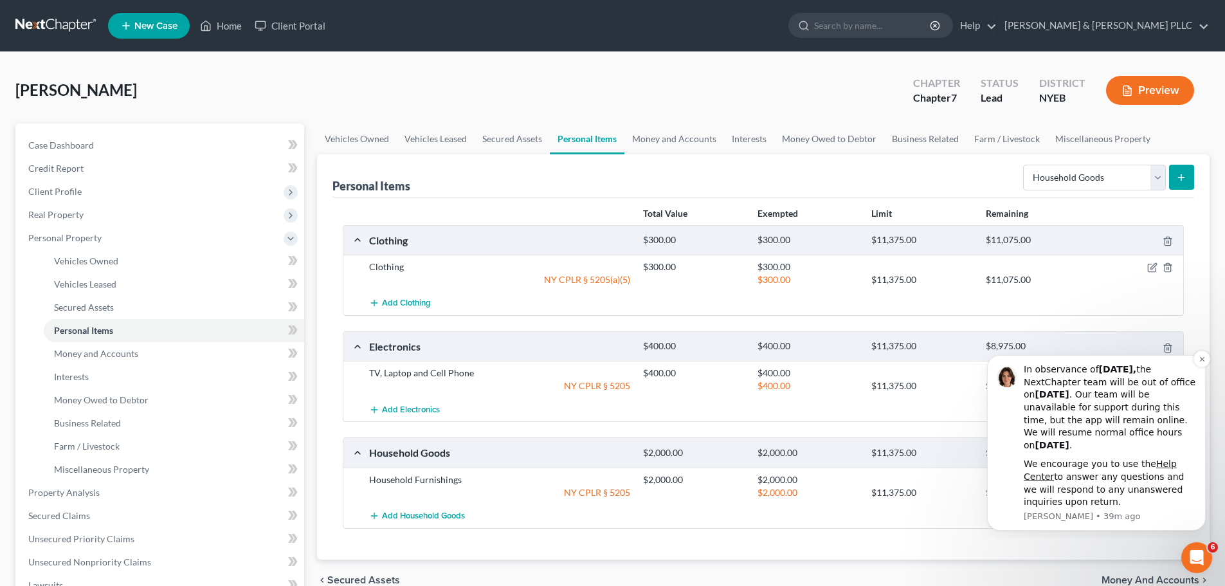
click at [1193, 360] on div "In observance of [DATE], the NextChapter team will be out of office [DATE][DATE…" at bounding box center [1096, 443] width 219 height 176
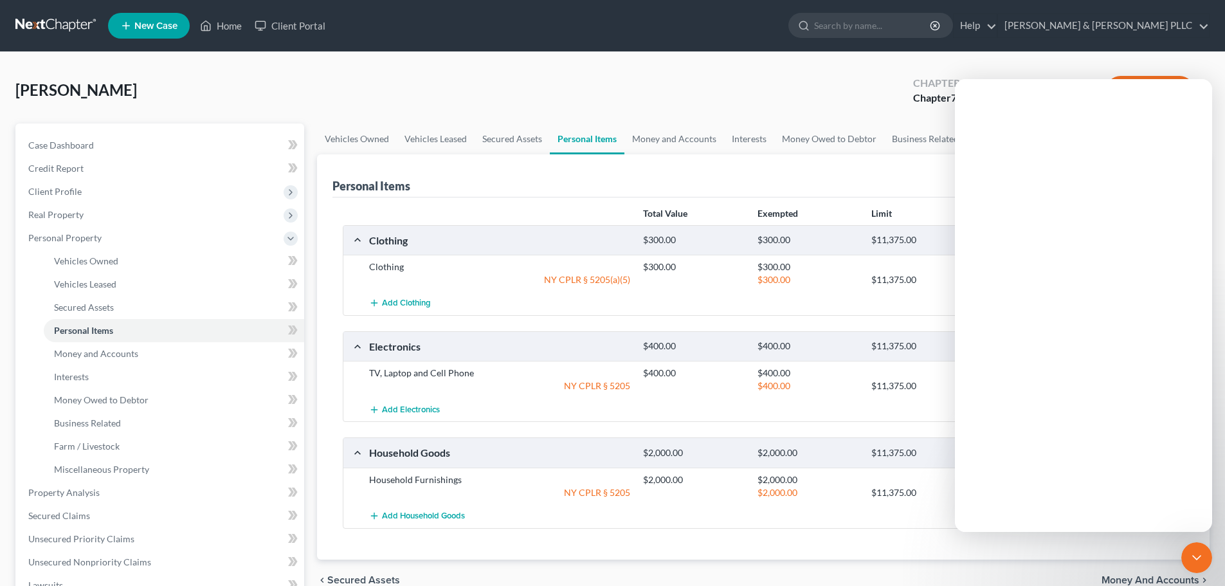
scroll to position [0, 0]
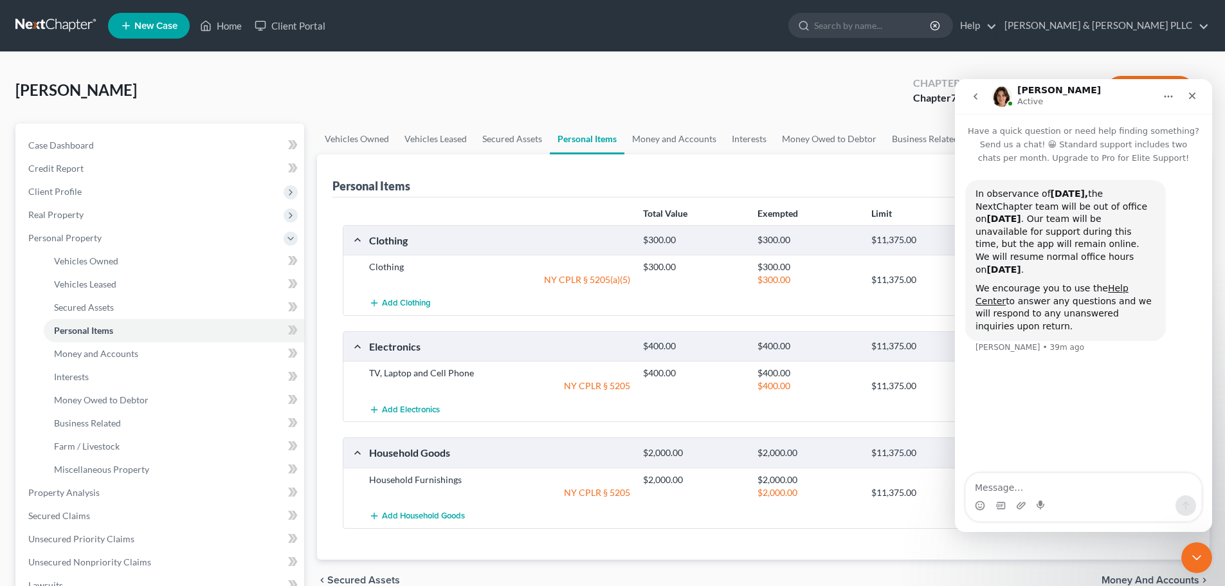
click at [1050, 59] on div "[PERSON_NAME] Upgraded Chapter Chapter 7 Status Lead District NYEB Preview Peti…" at bounding box center [612, 472] width 1225 height 840
click at [1191, 97] on icon "Close" at bounding box center [1192, 96] width 7 height 7
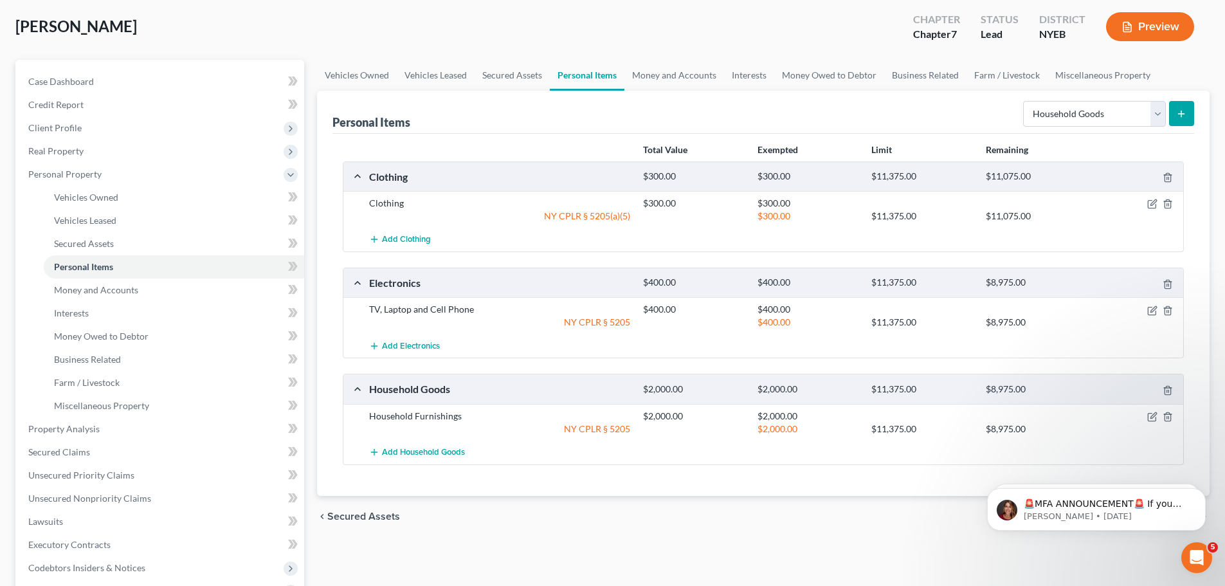
scroll to position [257, 0]
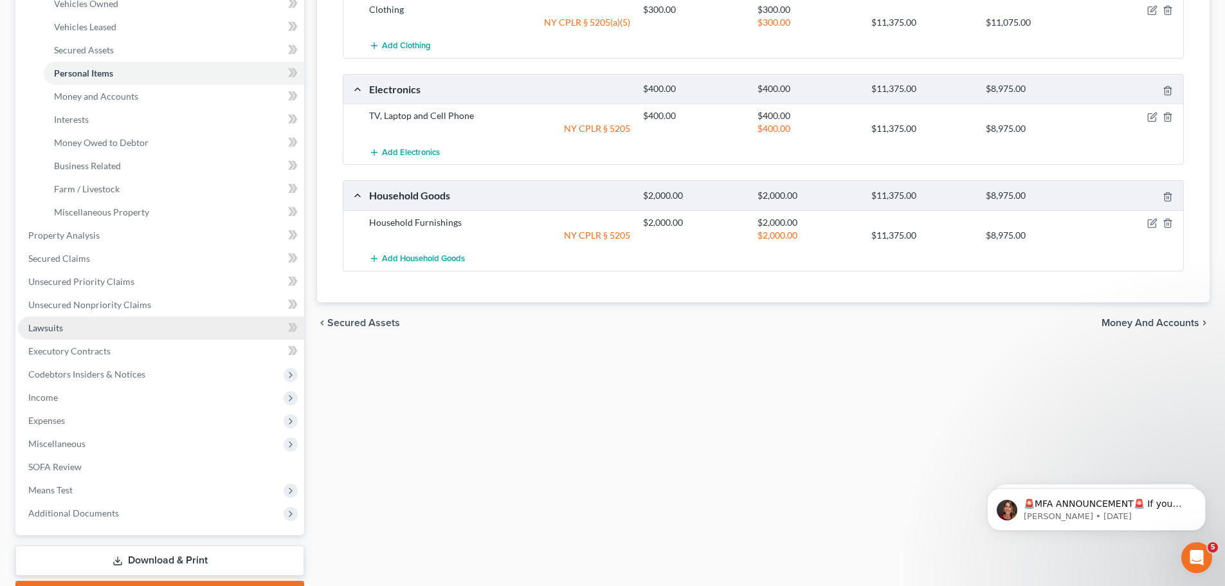
drag, startPoint x: 105, startPoint y: 338, endPoint x: 118, endPoint y: 338, distance: 13.5
click at [105, 338] on link "Lawsuits" at bounding box center [161, 327] width 286 height 23
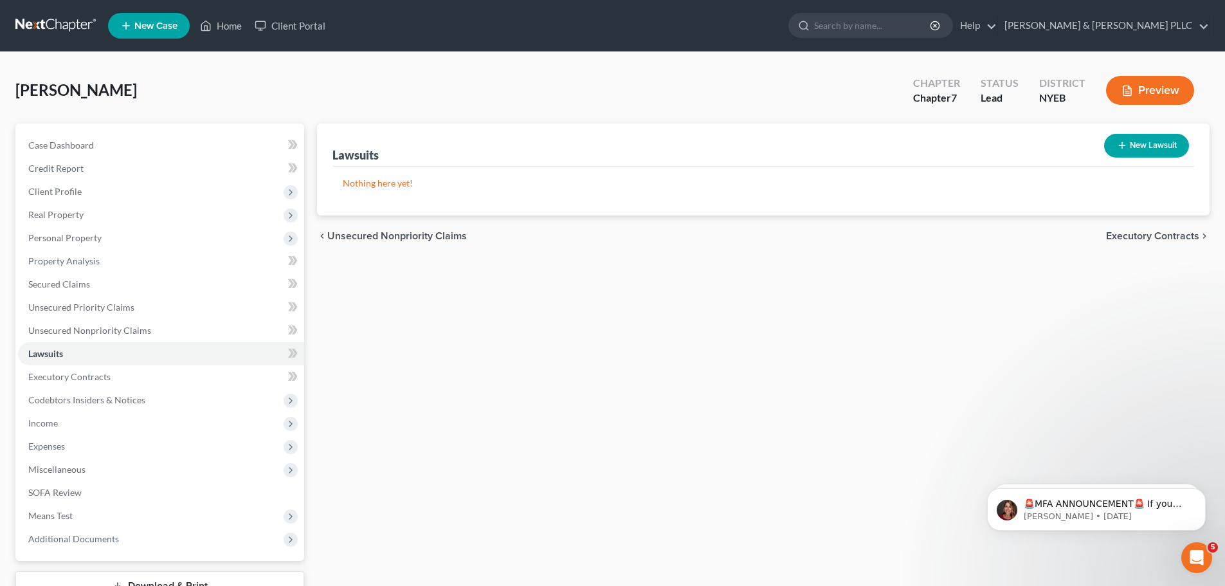
click at [1127, 145] on button "New Lawsuit" at bounding box center [1146, 146] width 85 height 24
select select "0"
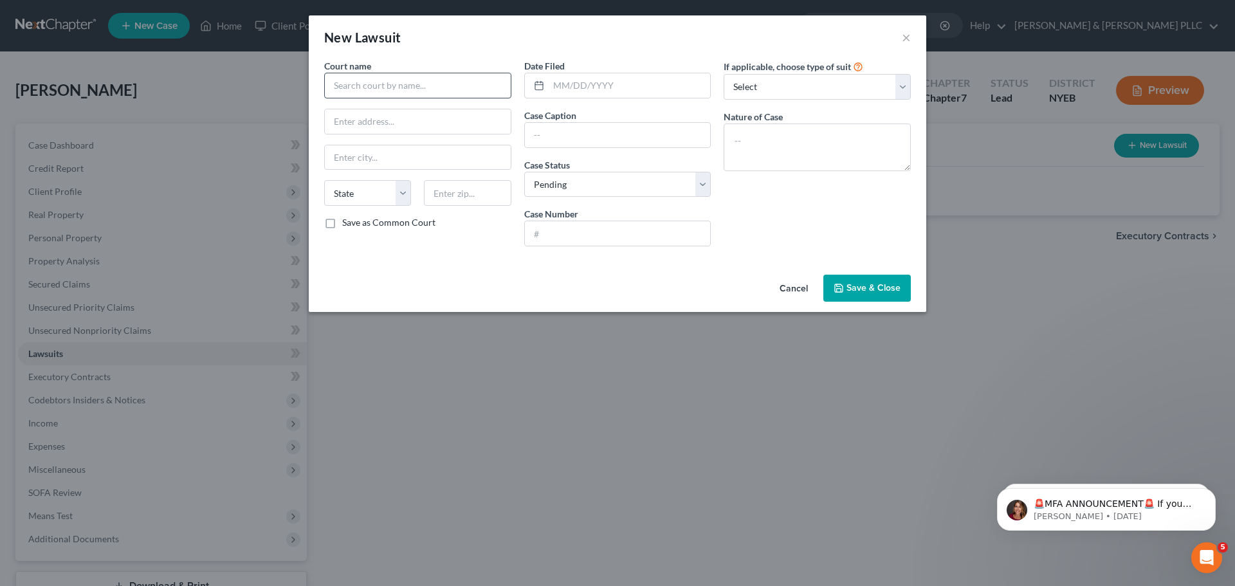
drag, startPoint x: 414, startPoint y: 69, endPoint x: 411, endPoint y: 82, distance: 12.6
click at [414, 69] on div "Court name *" at bounding box center [417, 78] width 187 height 39
click at [411, 84] on input "text" at bounding box center [417, 86] width 187 height 26
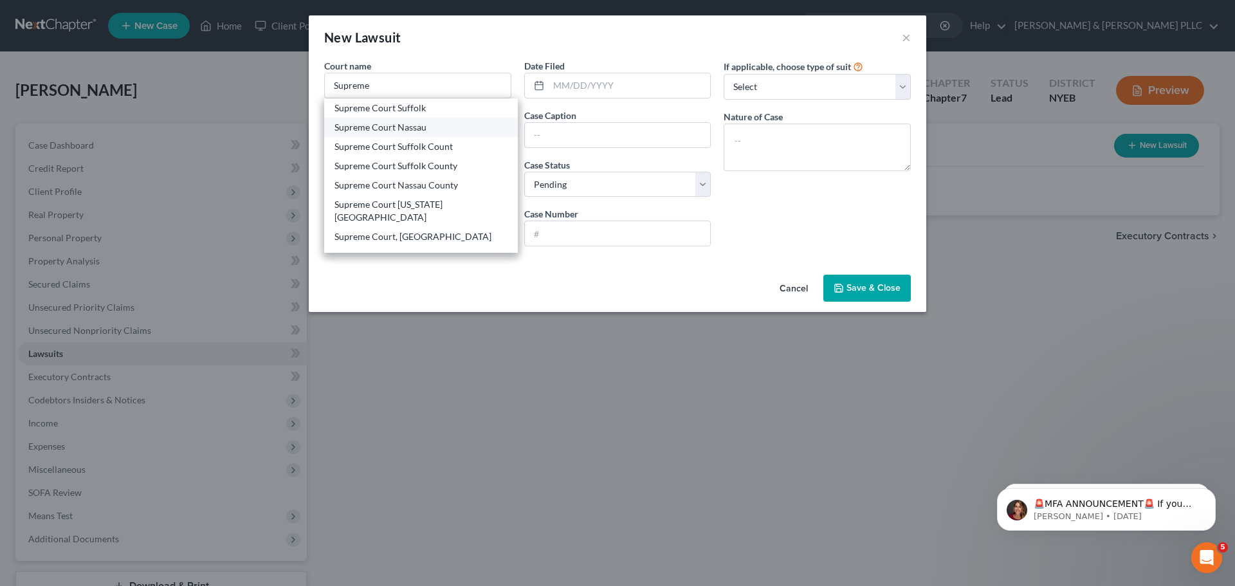
click at [422, 129] on div "Supreme Court Nassau" at bounding box center [420, 127] width 173 height 13
type input "Supreme Court Nassau"
type input "100 Supreme Court Dr."
type input "Mineola"
select select "35"
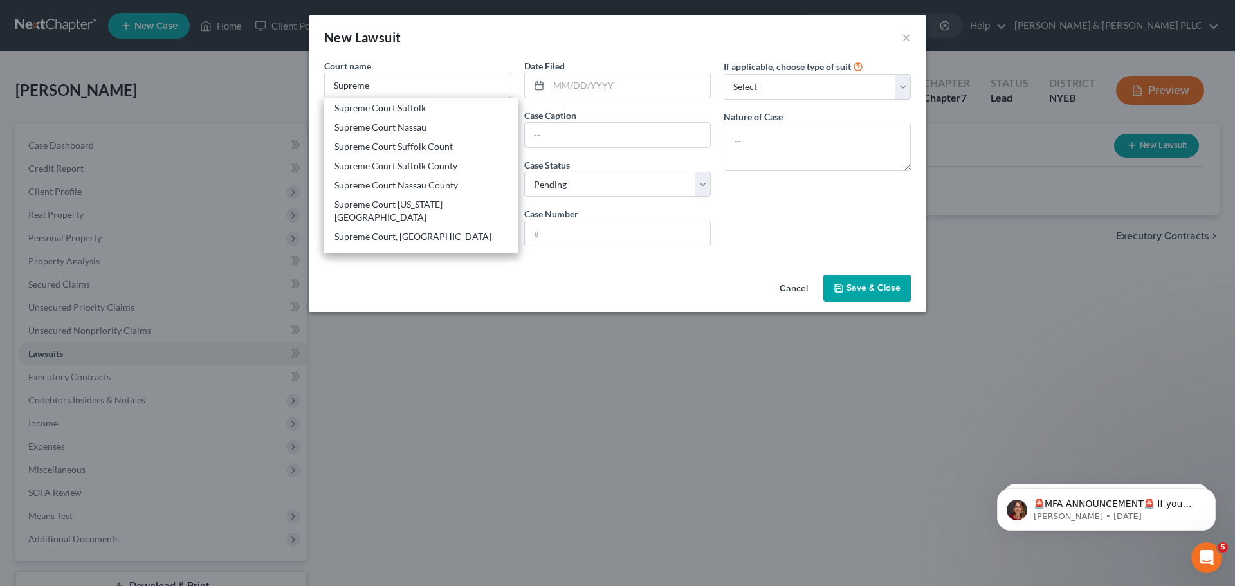
type input "11501"
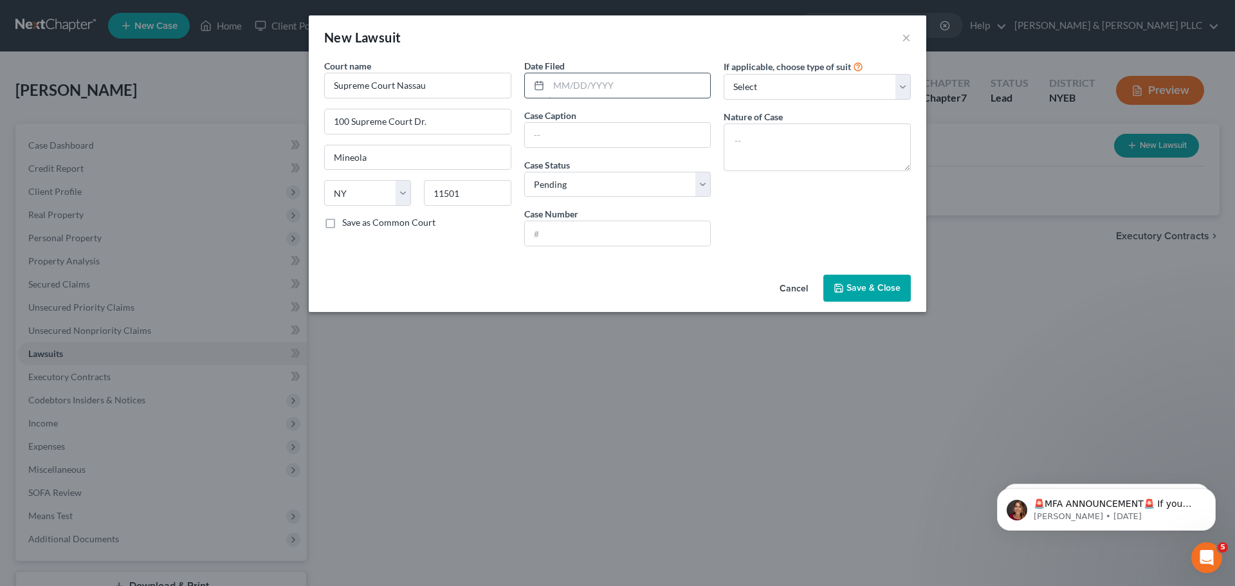
click at [590, 87] on input "text" at bounding box center [629, 85] width 162 height 24
click at [557, 141] on input "text" at bounding box center [618, 135] width 186 height 24
type input "Workers Compensation Board of the State of [US_STATE] against BATW LLC"
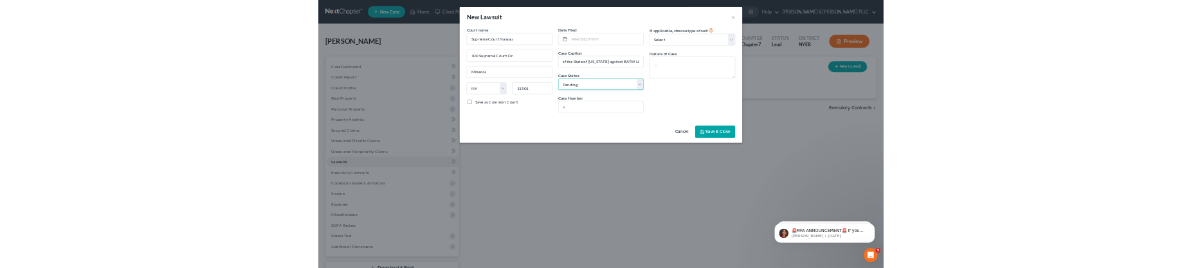
scroll to position [0, 0]
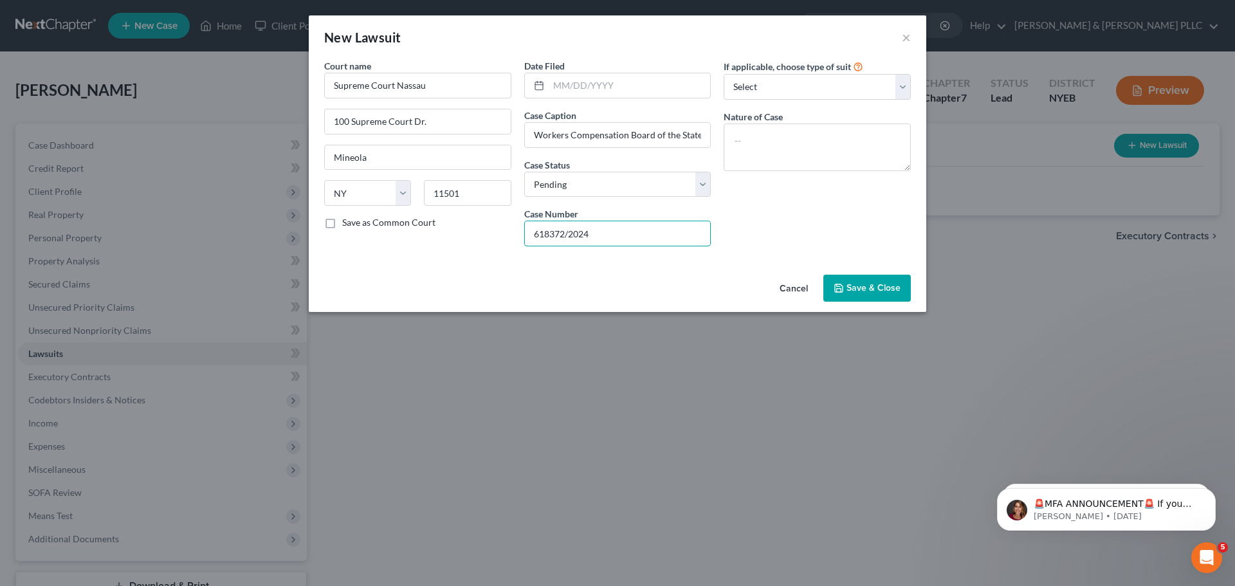
type input "618372/2024"
click at [840, 284] on icon "button" at bounding box center [839, 288] width 8 height 8
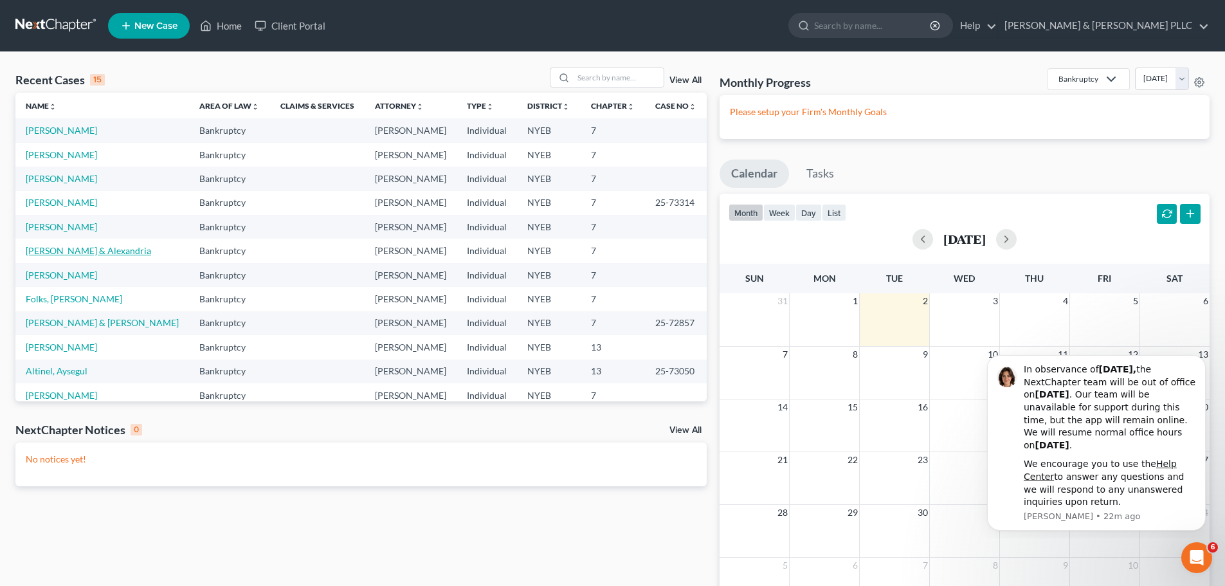
click at [62, 252] on link "[PERSON_NAME] & Alexandria" at bounding box center [88, 250] width 125 height 11
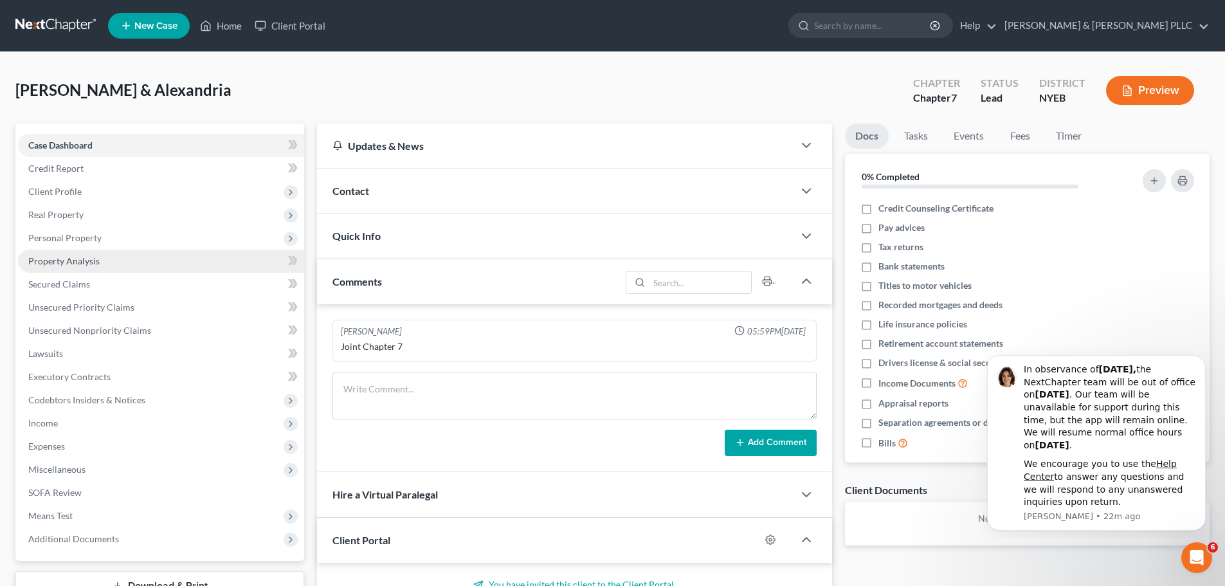
click at [123, 269] on link "Property Analysis" at bounding box center [161, 260] width 286 height 23
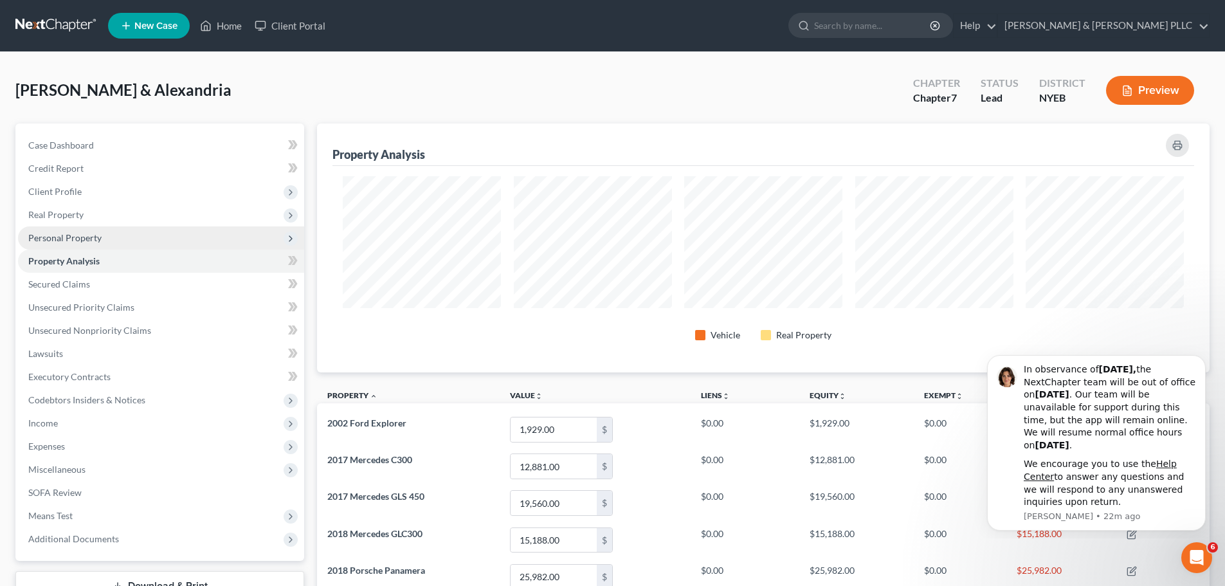
scroll to position [249, 893]
click at [100, 233] on span "Personal Property" at bounding box center [161, 237] width 286 height 23
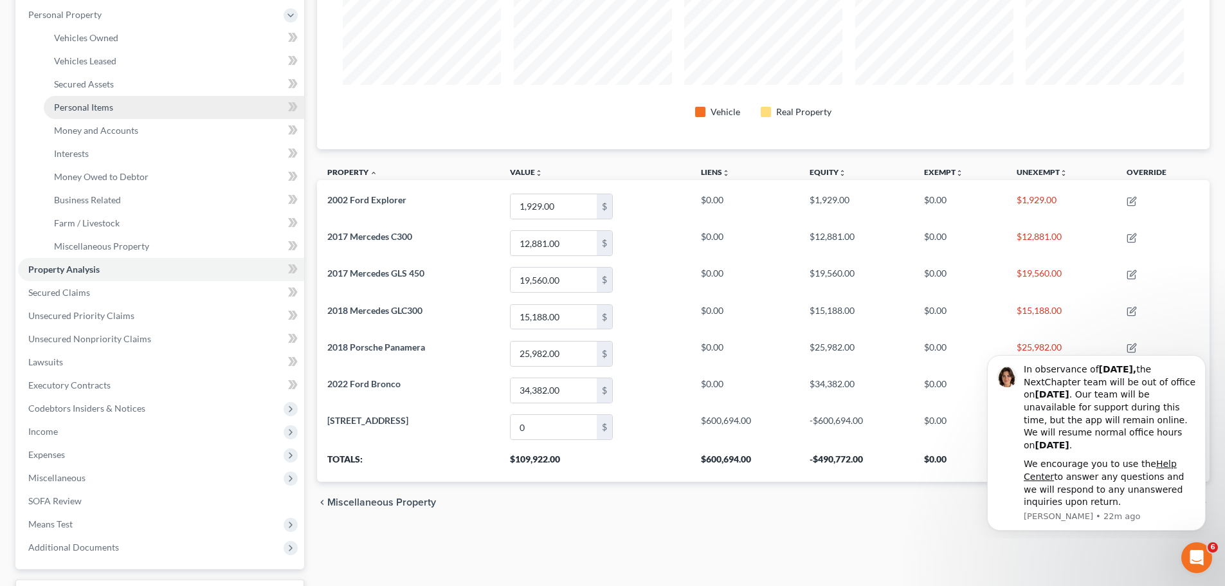
scroll to position [201, 0]
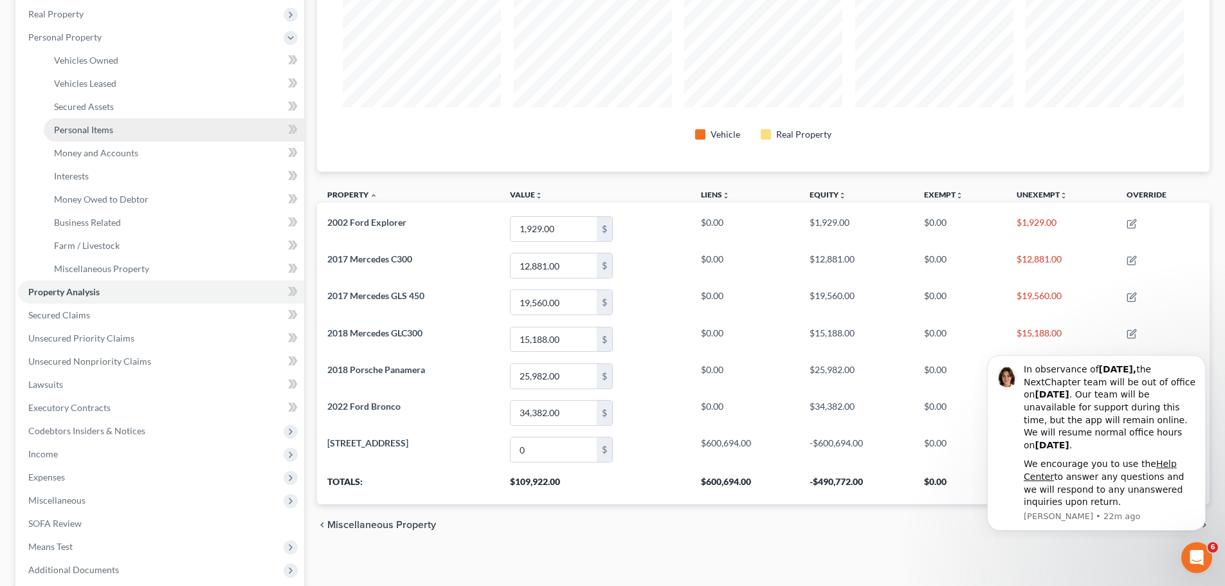
click at [149, 125] on link "Personal Items" at bounding box center [174, 129] width 260 height 23
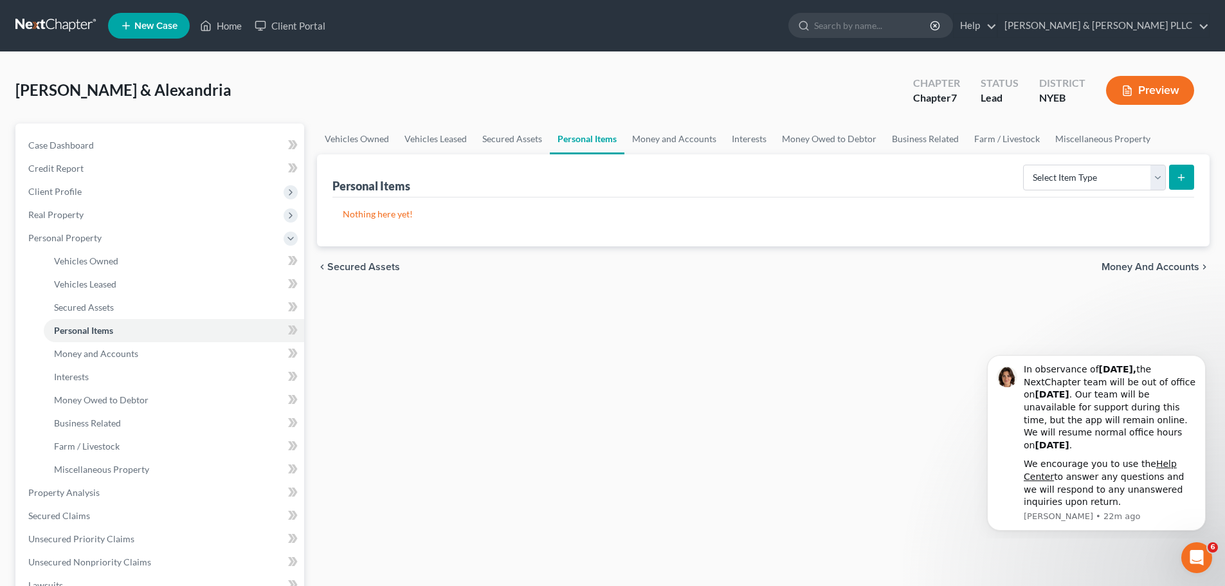
click at [32, 23] on link at bounding box center [56, 25] width 82 height 23
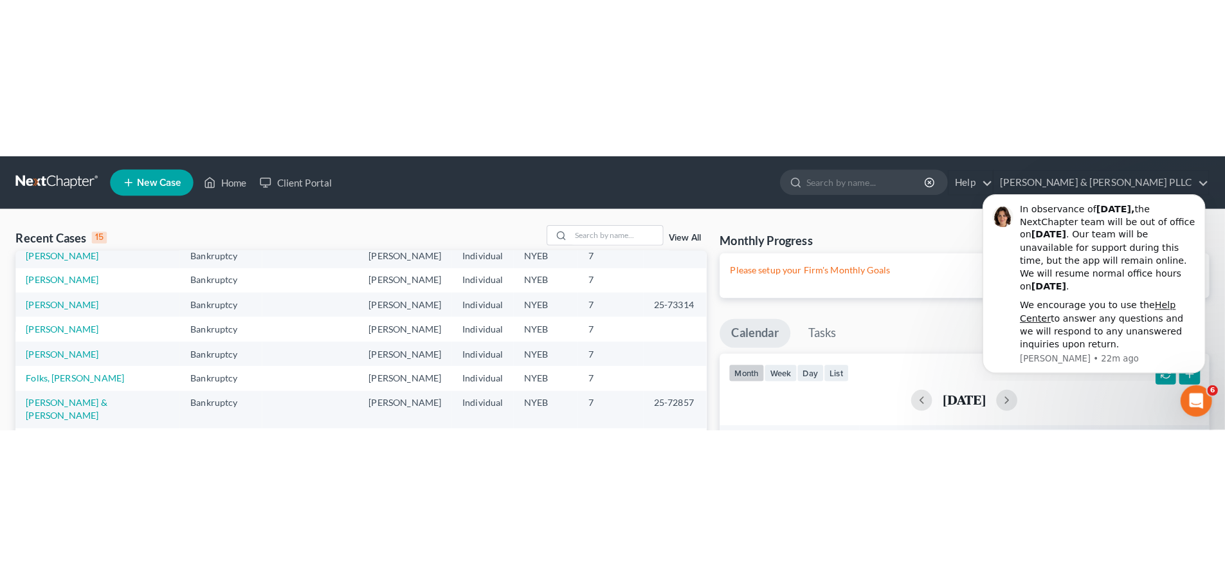
scroll to position [88, 0]
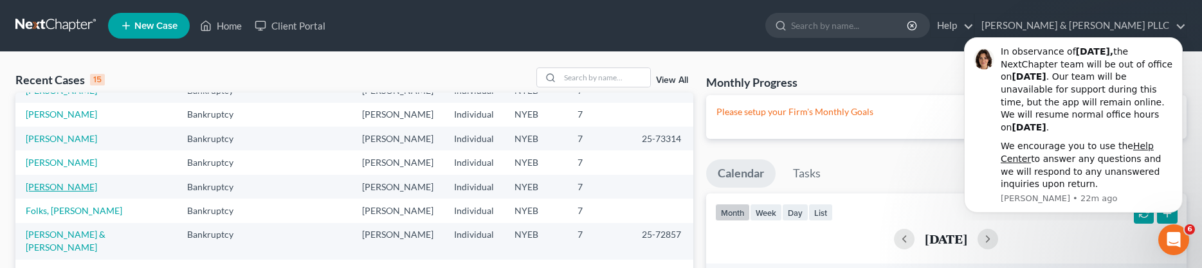
click at [68, 185] on link "[PERSON_NAME]" at bounding box center [61, 186] width 71 height 11
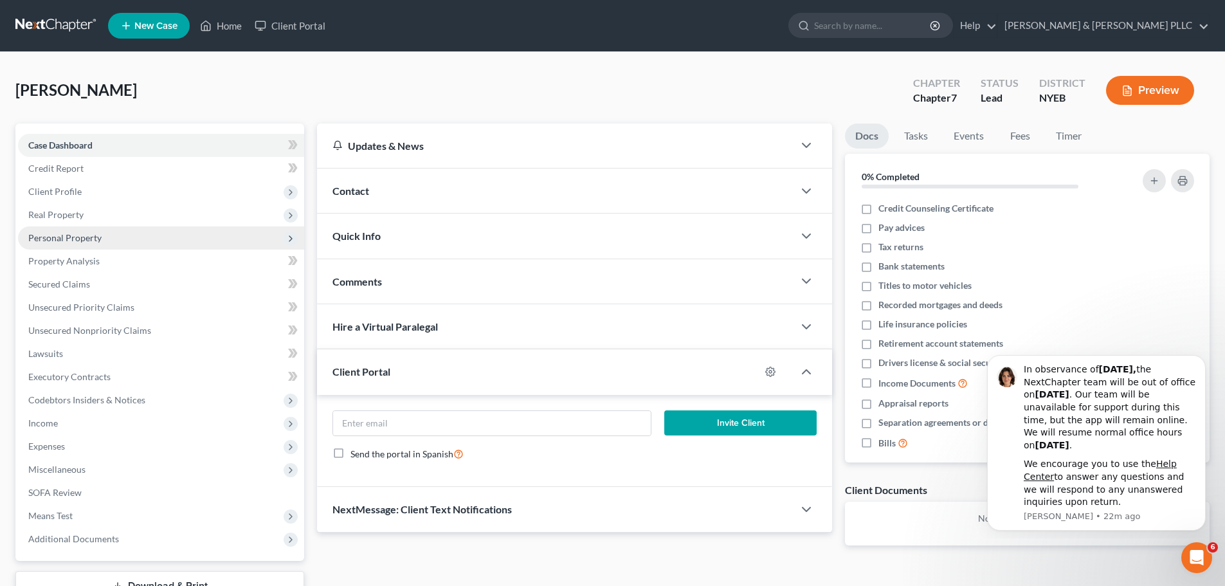
click at [201, 239] on span "Personal Property" at bounding box center [161, 237] width 286 height 23
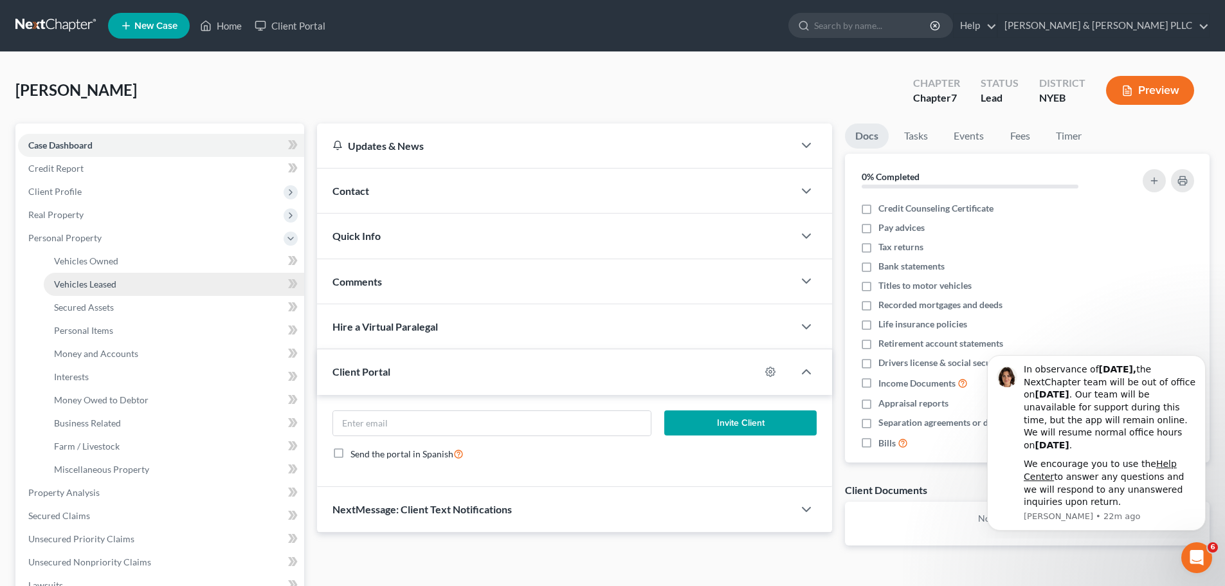
click at [188, 290] on link "Vehicles Leased" at bounding box center [174, 284] width 260 height 23
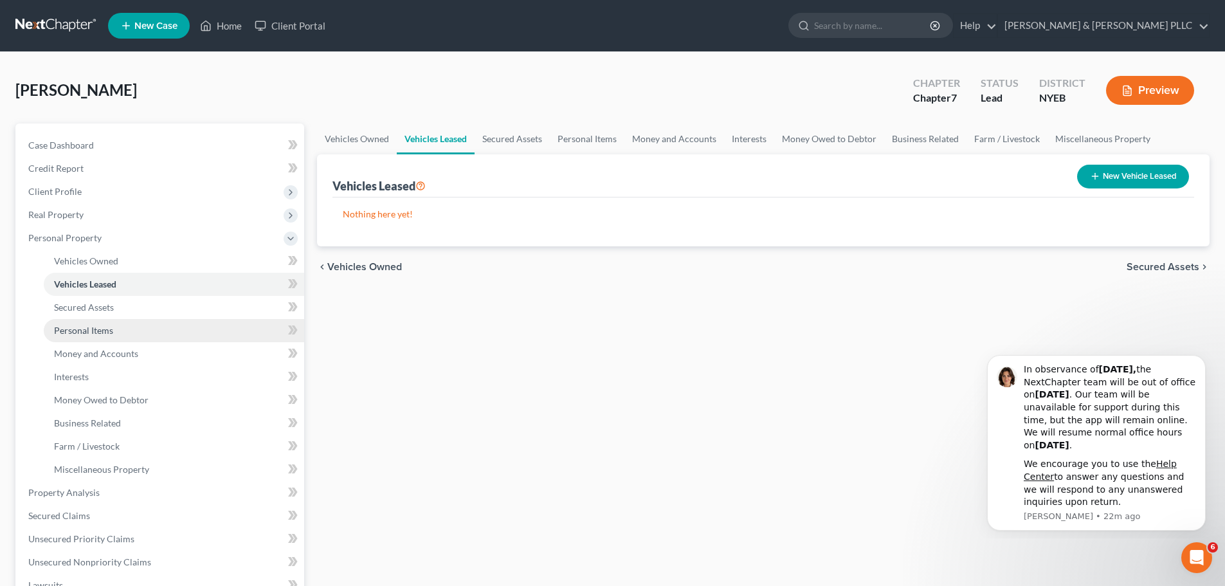
click at [163, 334] on link "Personal Items" at bounding box center [174, 330] width 260 height 23
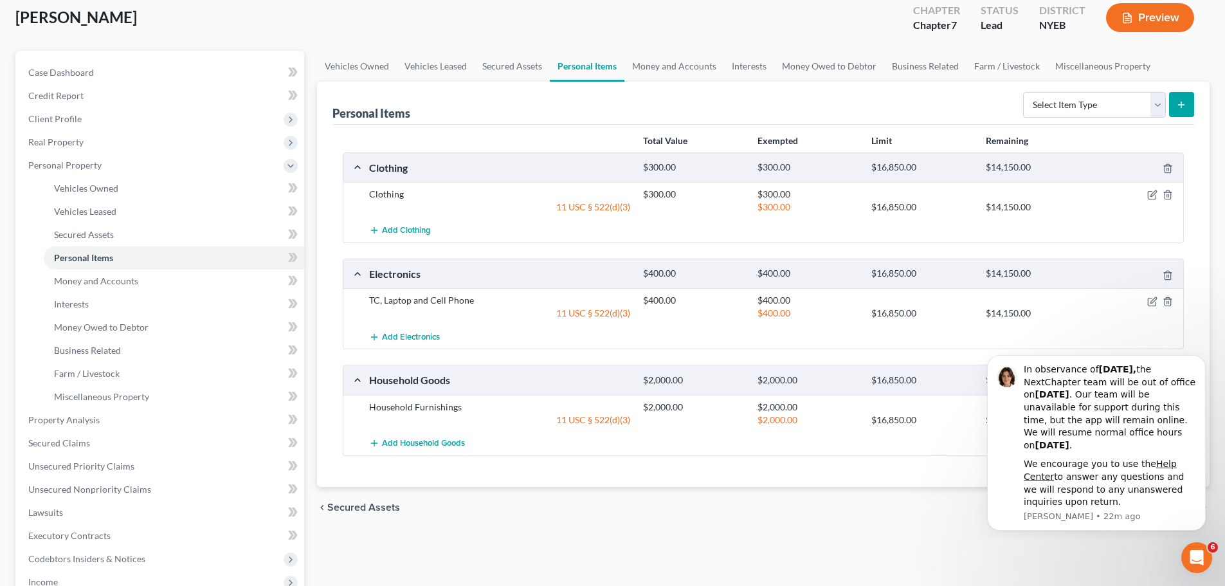
scroll to position [129, 0]
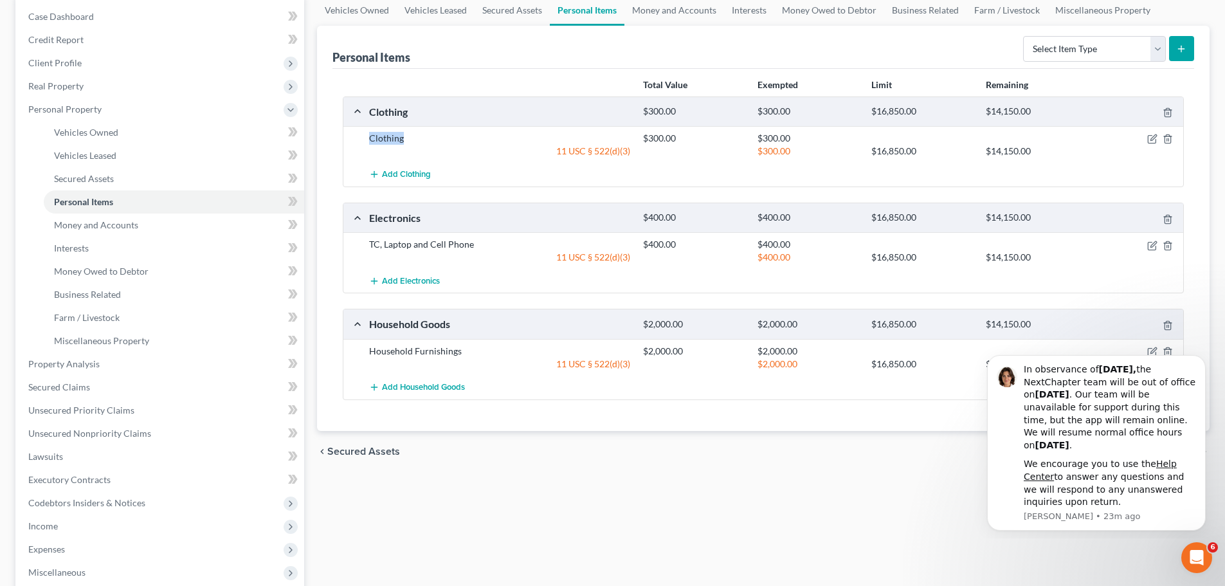
drag, startPoint x: 354, startPoint y: 128, endPoint x: 340, endPoint y: 126, distance: 14.3
click at [340, 126] on div "Total Value Exempted Limit Remaining Clothing $300.00 $300.00 $16,850.00 $14,15…" at bounding box center [763, 250] width 862 height 362
drag, startPoint x: 481, startPoint y: 246, endPoint x: 367, endPoint y: 246, distance: 113.8
click at [367, 246] on div "TC, Laptop and Cell Phone" at bounding box center [500, 244] width 274 height 13
copy div "TC, Laptop and Cell Phone"
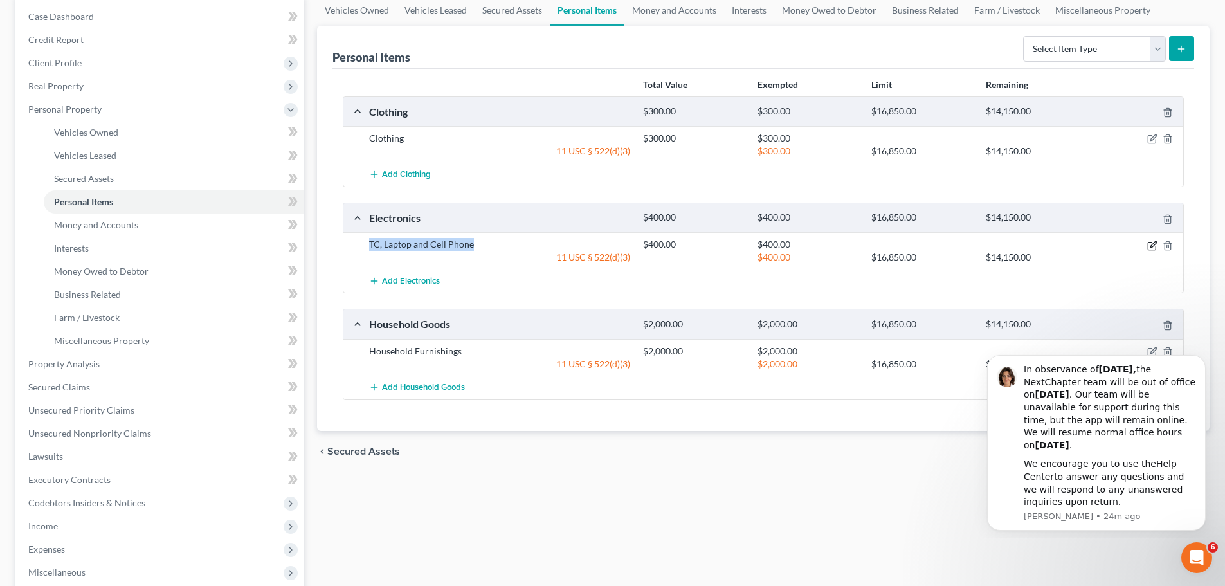
click at [1153, 246] on icon "button" at bounding box center [1153, 244] width 6 height 6
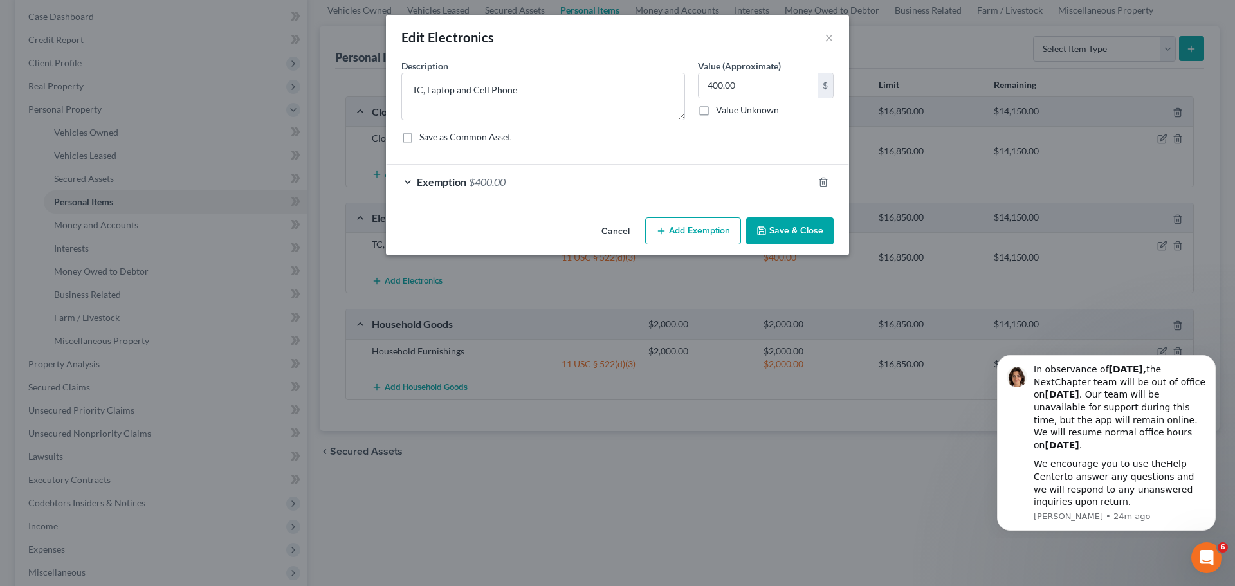
click at [514, 173] on div "Exemption $400.00" at bounding box center [599, 182] width 427 height 34
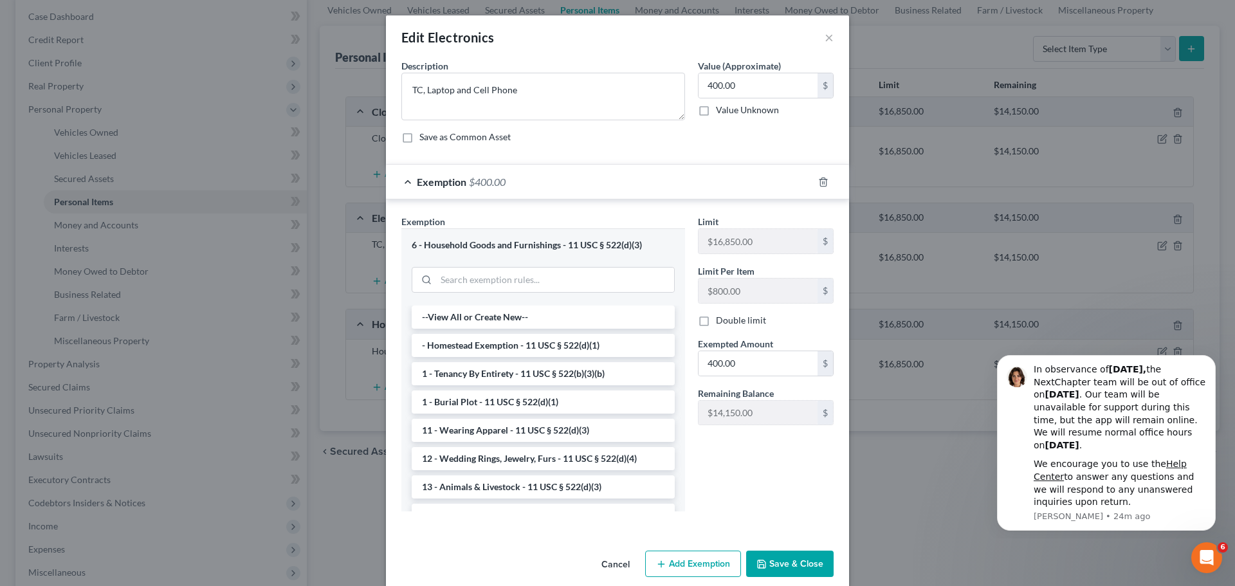
click at [817, 33] on div "Edit Electronics ×" at bounding box center [617, 37] width 463 height 44
click at [827, 35] on button "×" at bounding box center [828, 37] width 9 height 15
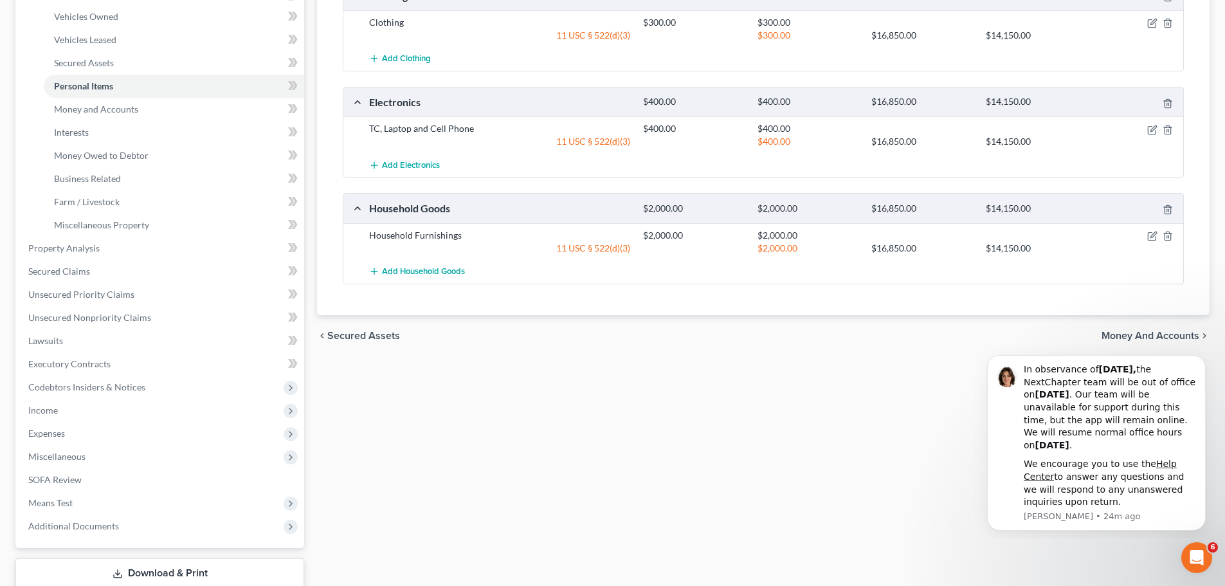
scroll to position [257, 0]
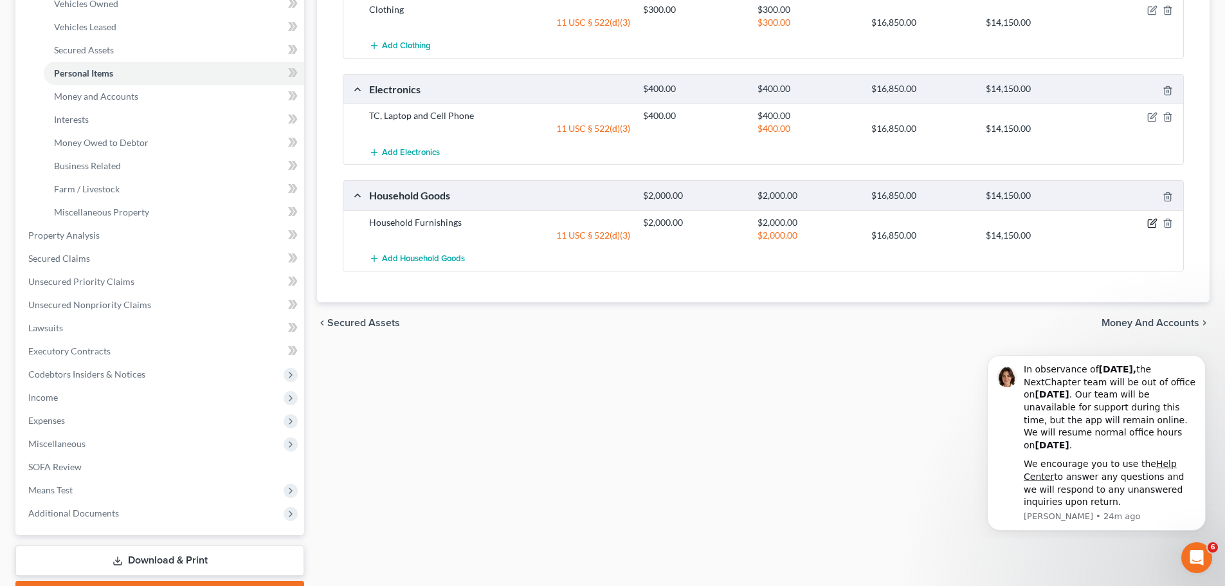
click at [1151, 222] on icon "button" at bounding box center [1152, 223] width 10 height 10
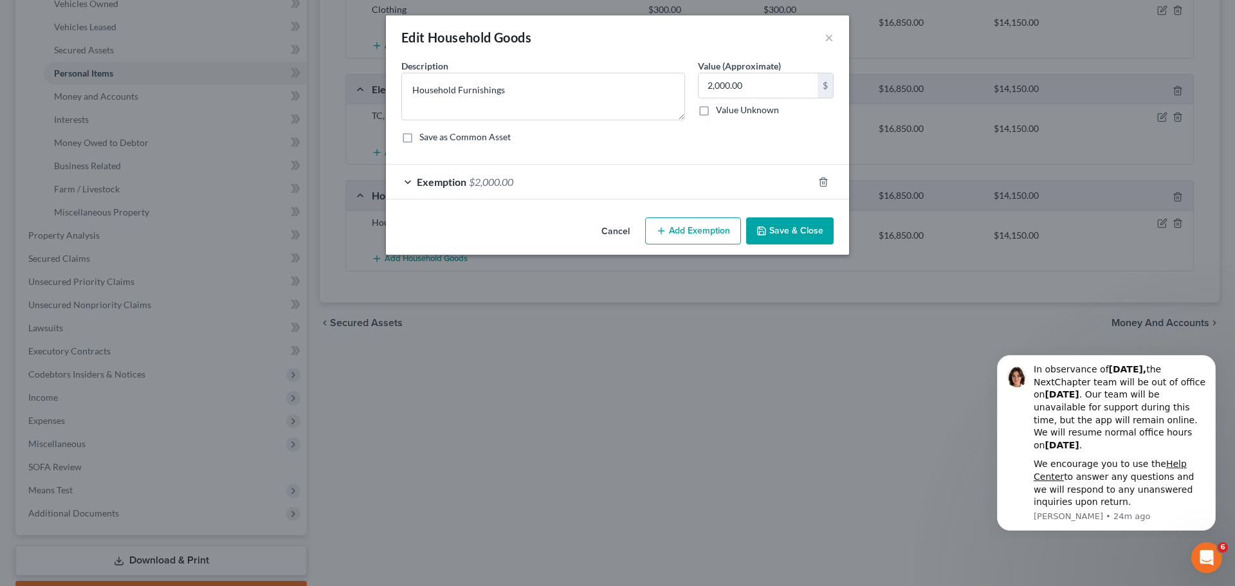
click at [596, 189] on div "Exemption $2,000.00" at bounding box center [599, 182] width 427 height 34
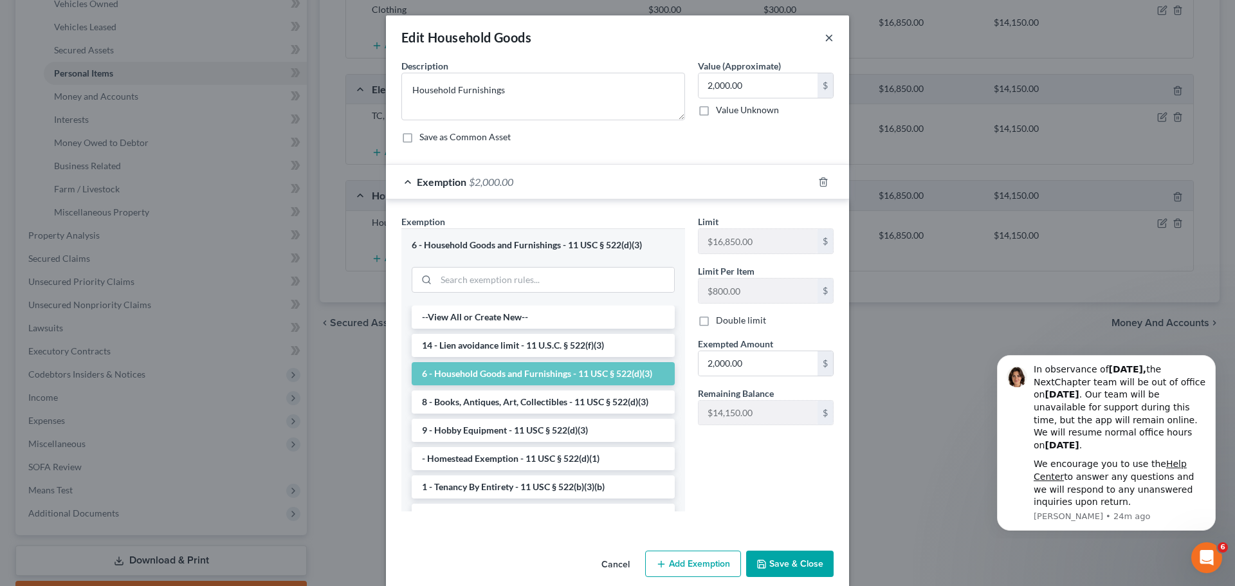
click at [824, 34] on button "×" at bounding box center [828, 37] width 9 height 15
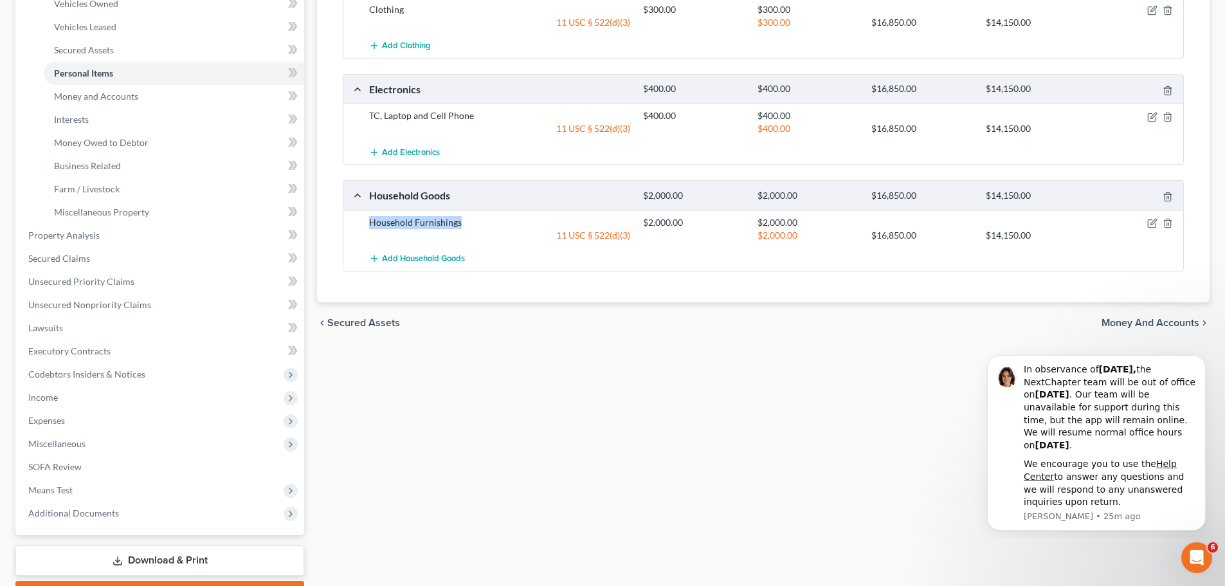
drag, startPoint x: 462, startPoint y: 221, endPoint x: 337, endPoint y: 221, distance: 125.4
click at [337, 221] on div "Total Value Exempted Limit Remaining Clothing $300.00 $300.00 $16,850.00 $14,15…" at bounding box center [763, 121] width 862 height 362
drag, startPoint x: 410, startPoint y: 230, endPoint x: 399, endPoint y: 225, distance: 12.1
click at [399, 225] on div "Household Furnishings" at bounding box center [500, 222] width 274 height 13
click at [399, 222] on div "Household Furnishings" at bounding box center [500, 222] width 274 height 13
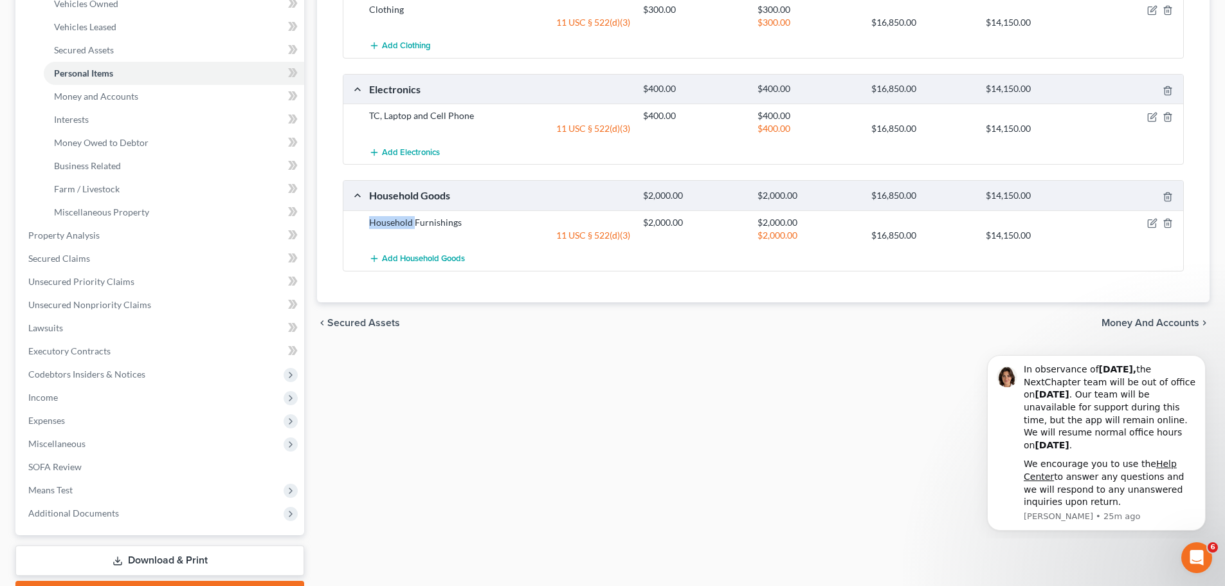
click at [399, 222] on div "Household Furnishings" at bounding box center [500, 222] width 274 height 13
copy div "Household Furnishings"
